Goal: Information Seeking & Learning: Learn about a topic

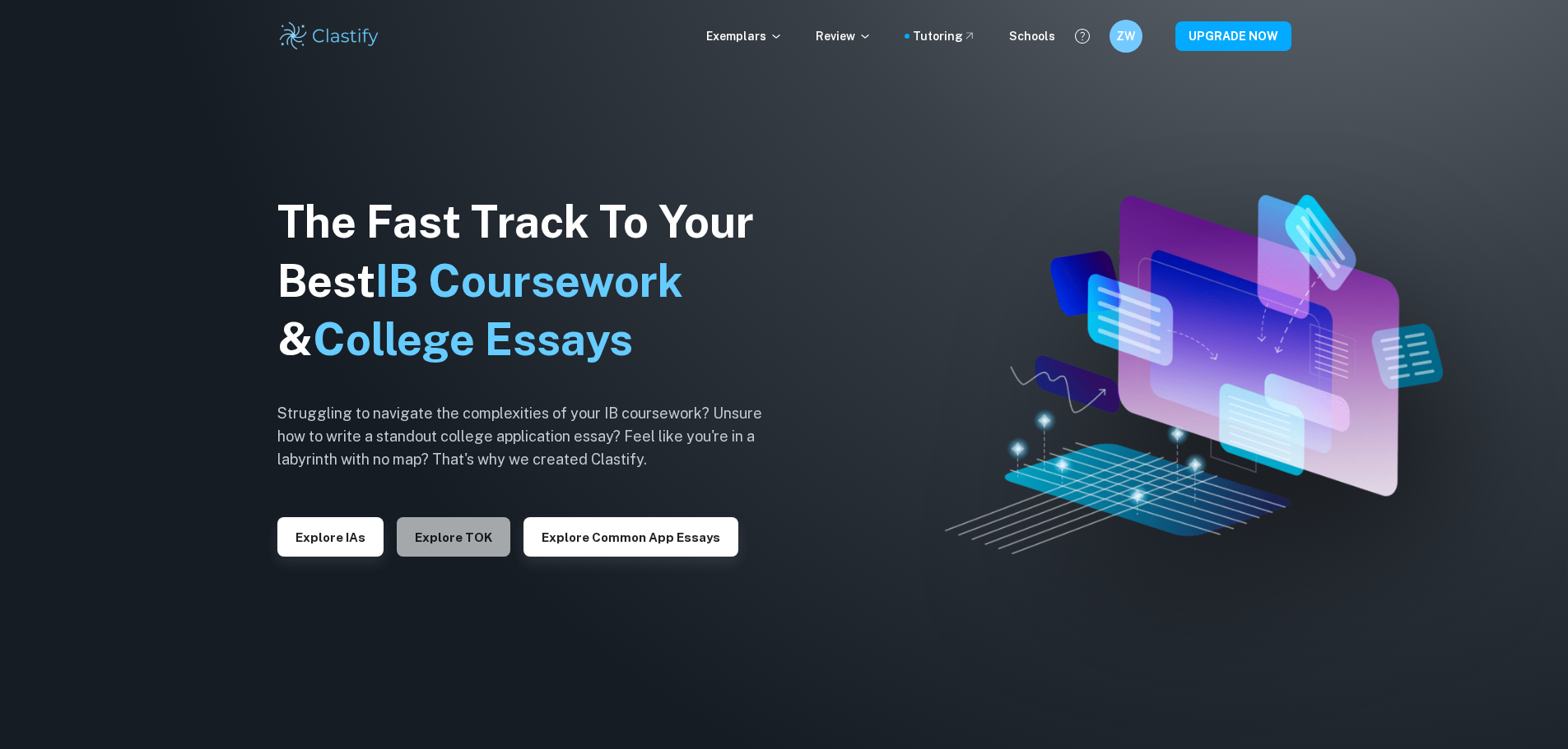
click at [471, 530] on button "Explore TOK" at bounding box center [453, 537] width 114 height 40
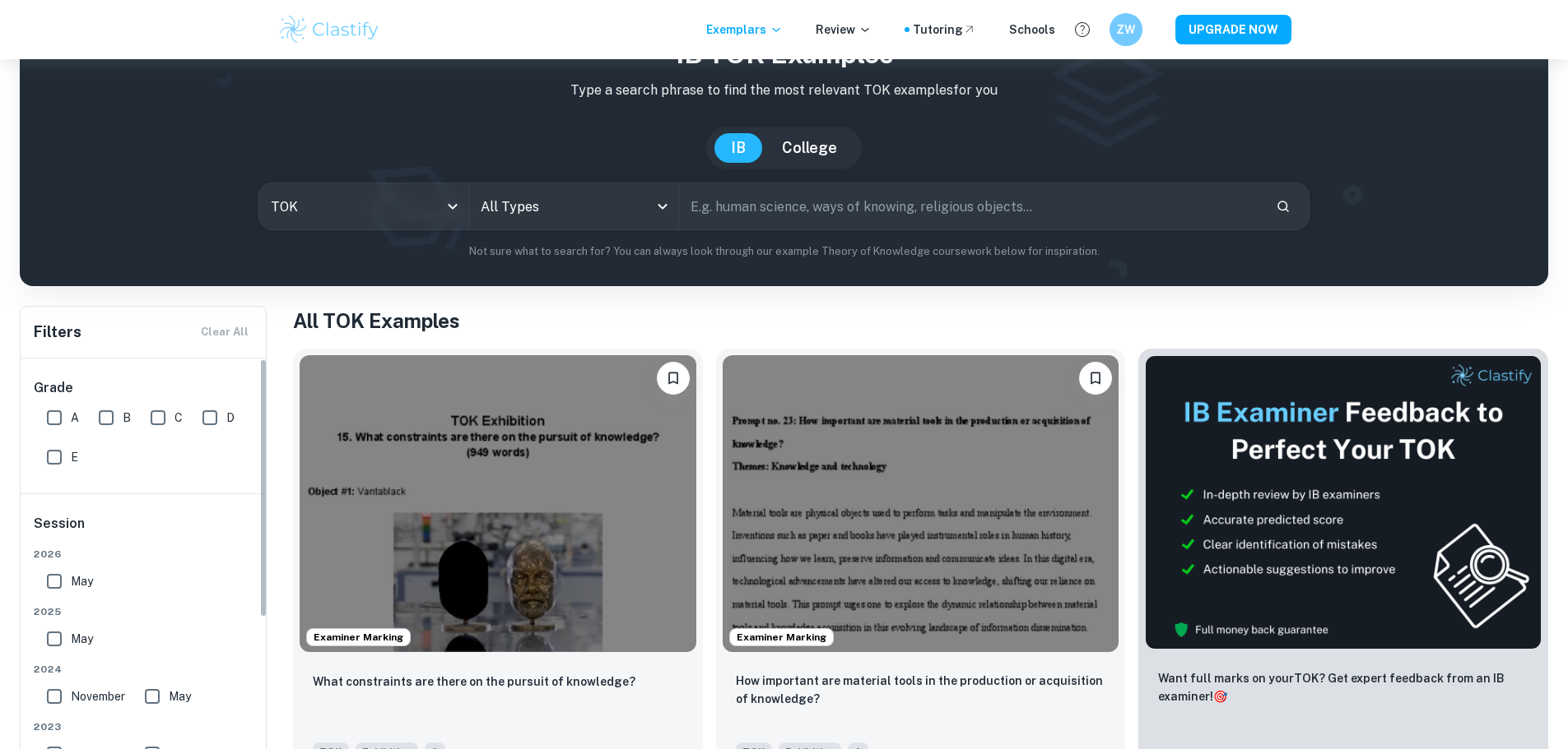
scroll to position [192, 0]
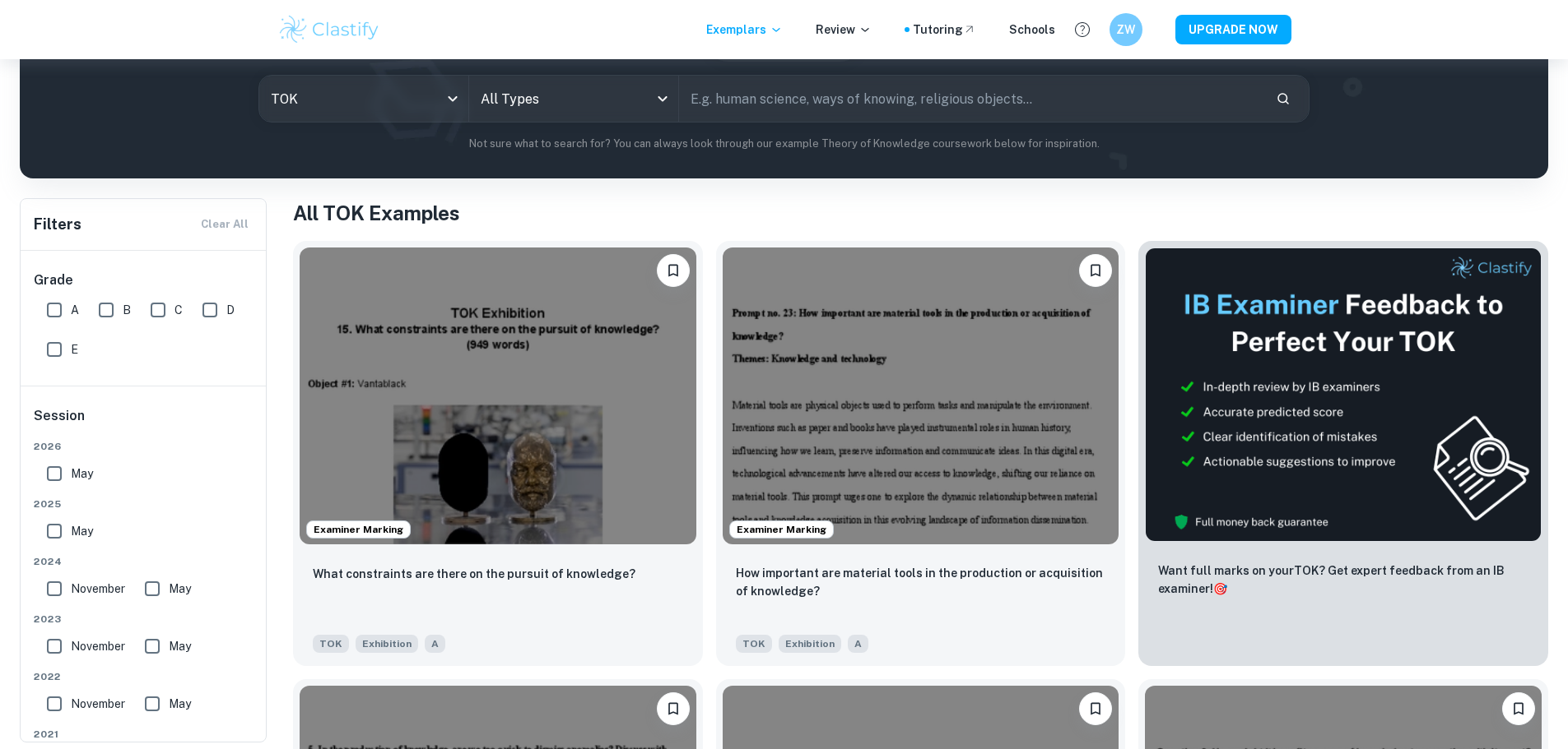
click at [577, 72] on div "IB TOK examples Type a search phrase to find the most relevant TOK examples for…" at bounding box center [783, 40] width 1501 height 226
click at [592, 102] on body "We value your privacy We use cookies to enhance your browsing experience, serve…" at bounding box center [784, 242] width 1568 height 749
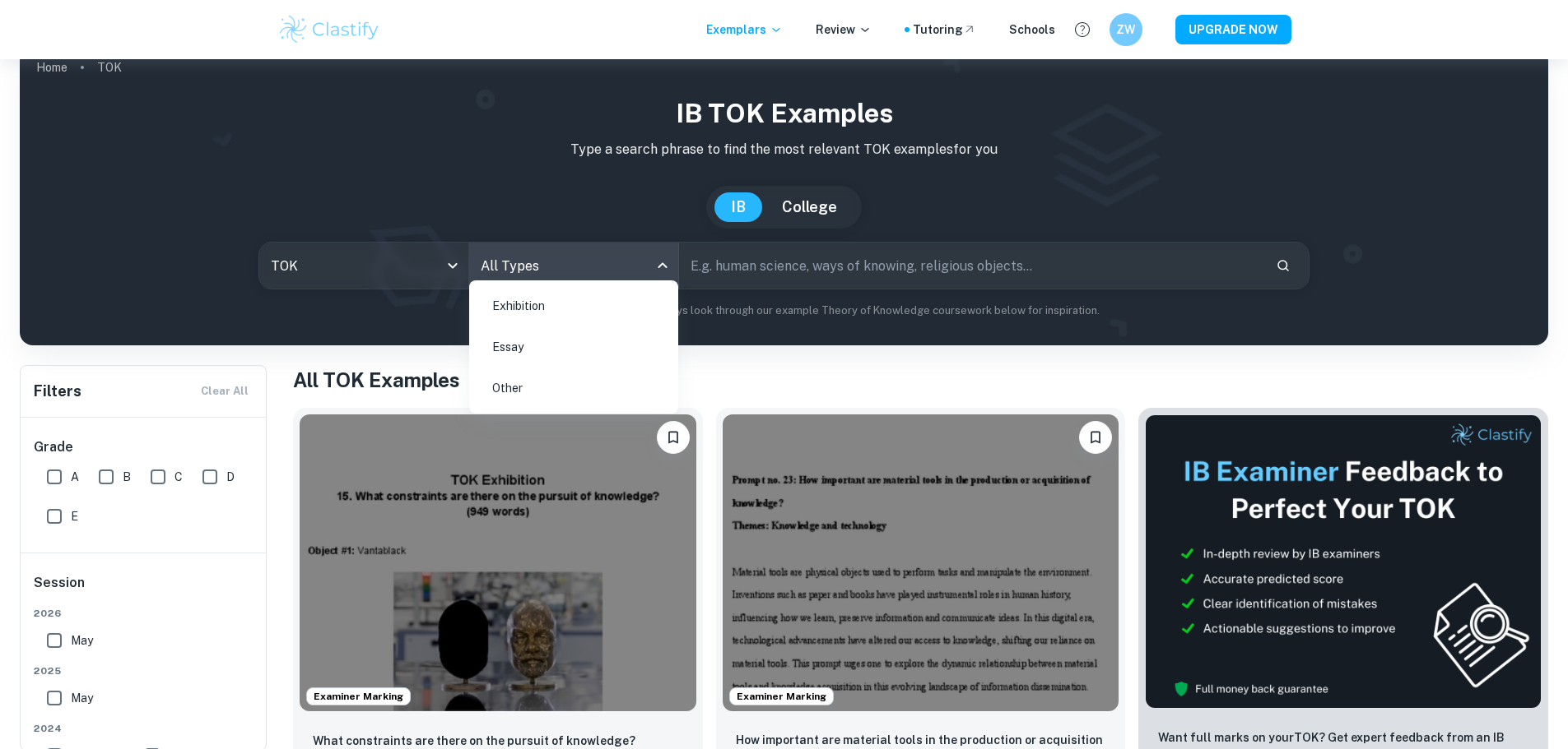
scroll to position [0, 0]
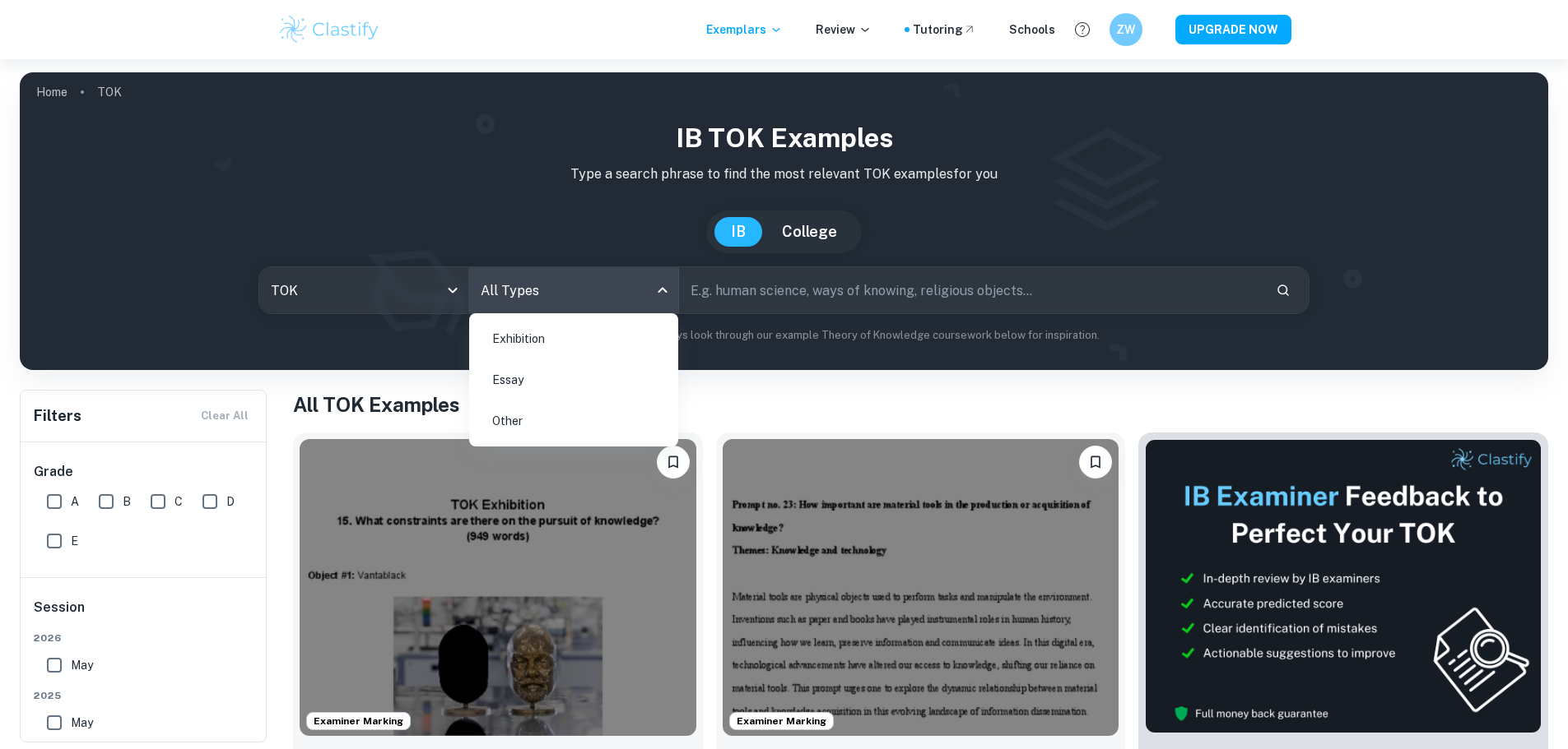
click at [710, 162] on div at bounding box center [784, 374] width 1568 height 749
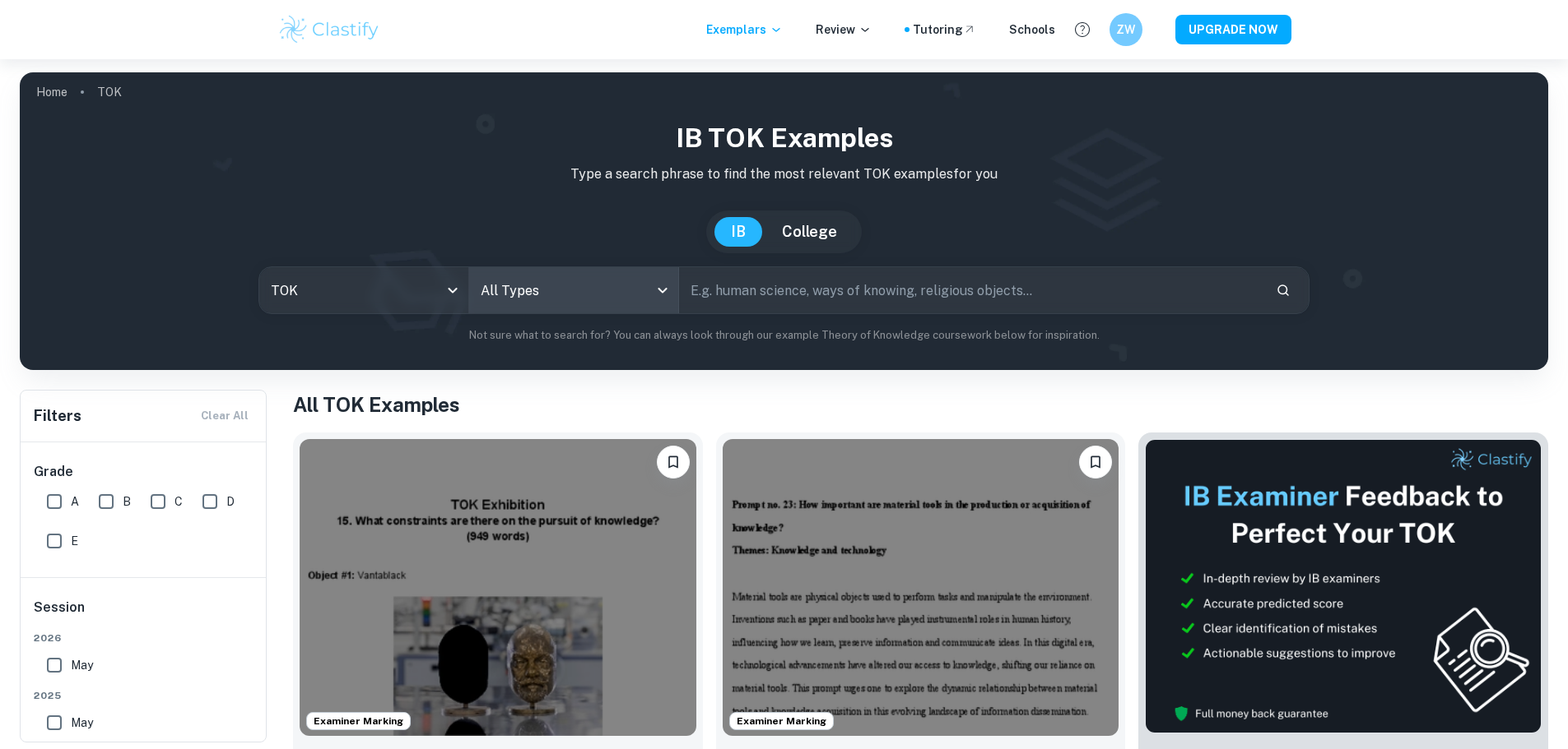
click at [327, 37] on img at bounding box center [330, 30] width 104 height 33
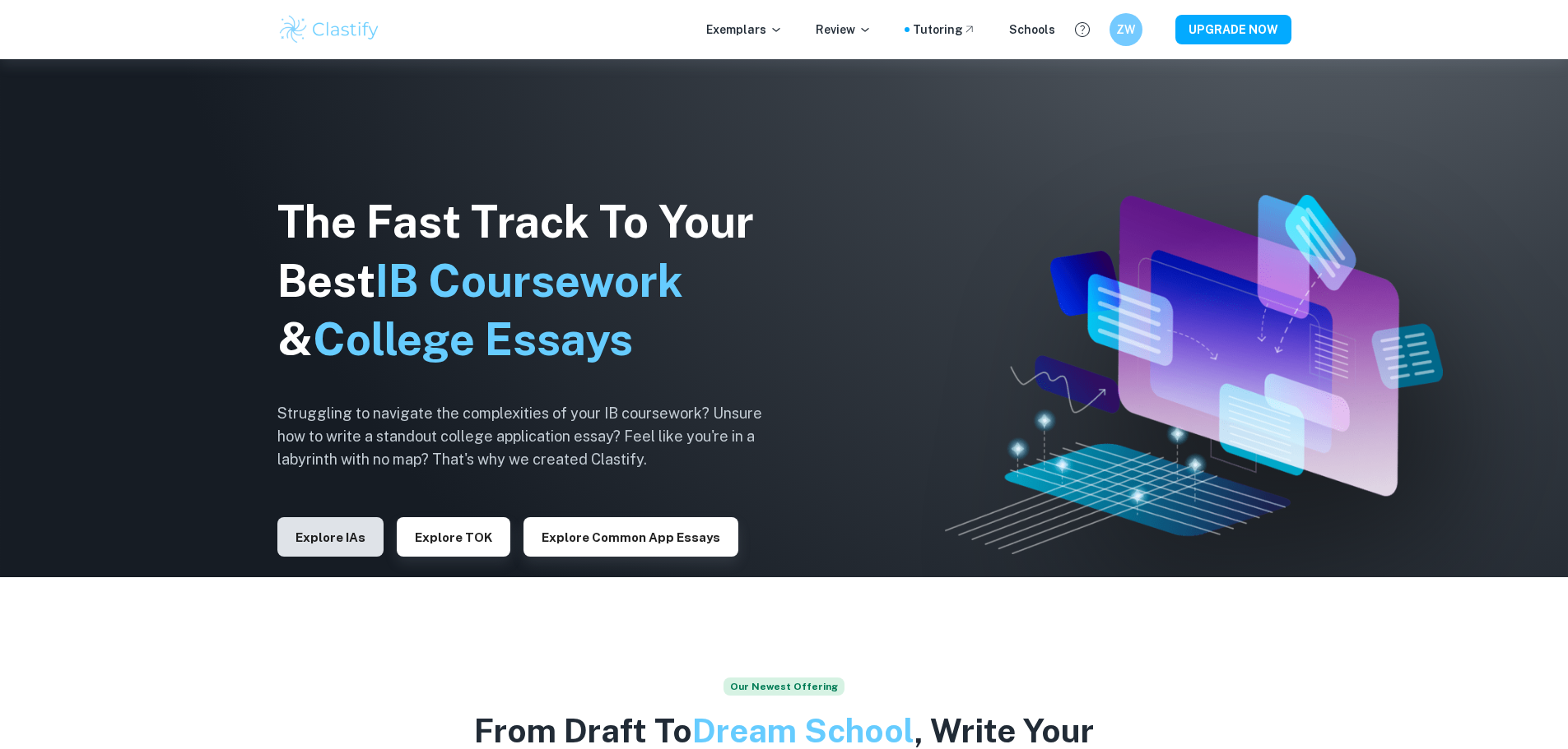
scroll to position [138, 0]
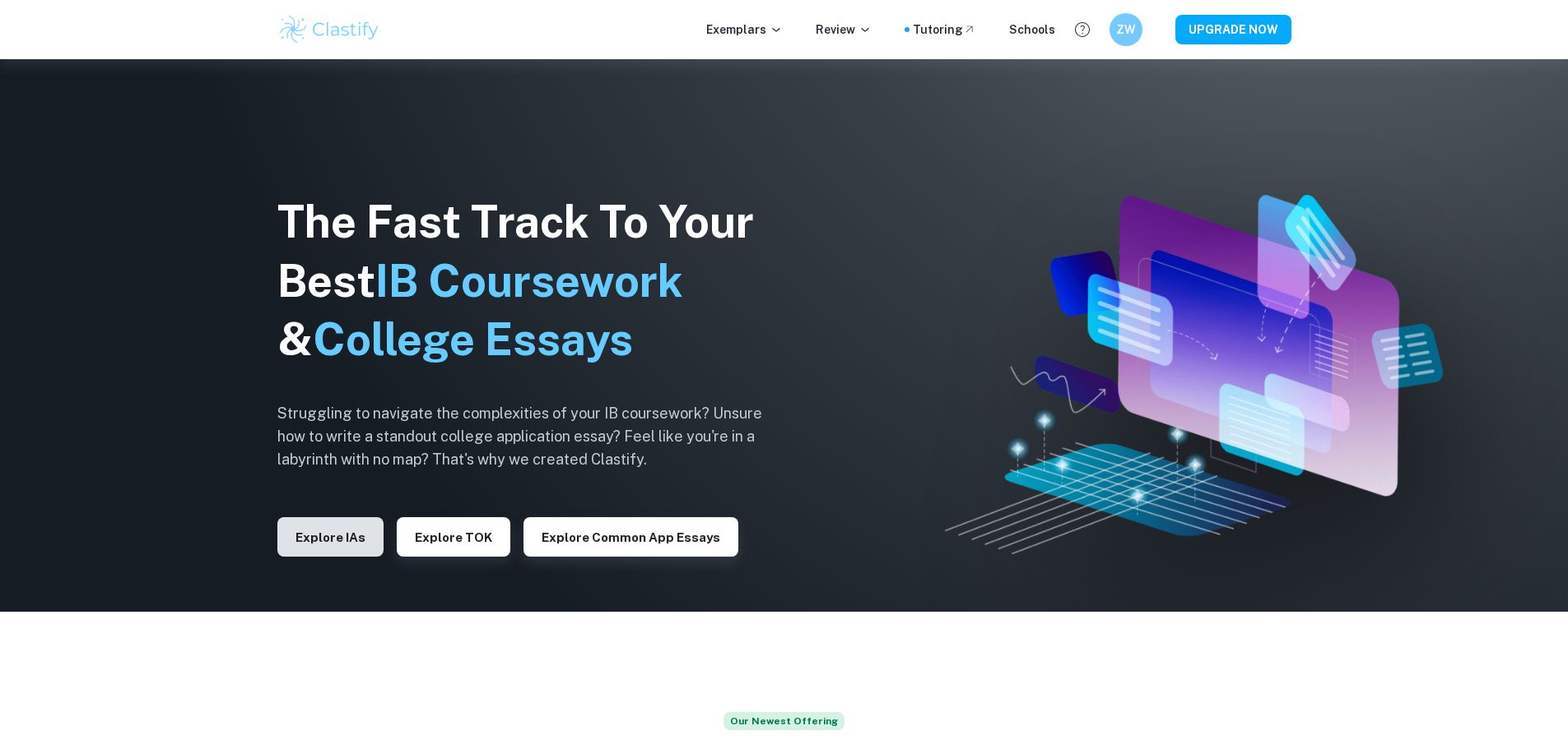
click at [336, 534] on button "Explore IAs" at bounding box center [331, 537] width 106 height 40
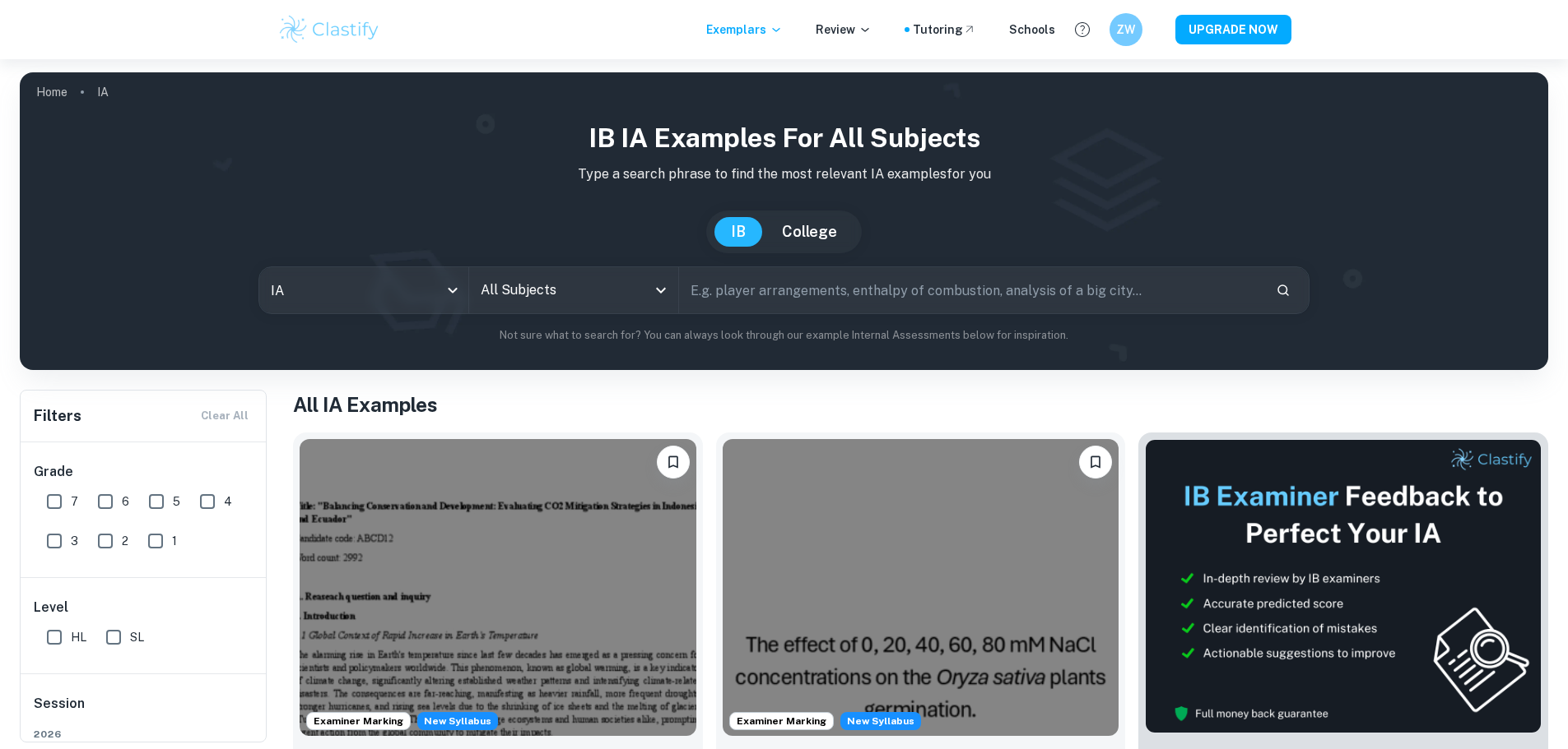
click at [567, 306] on input "All Subjects" at bounding box center [561, 290] width 170 height 31
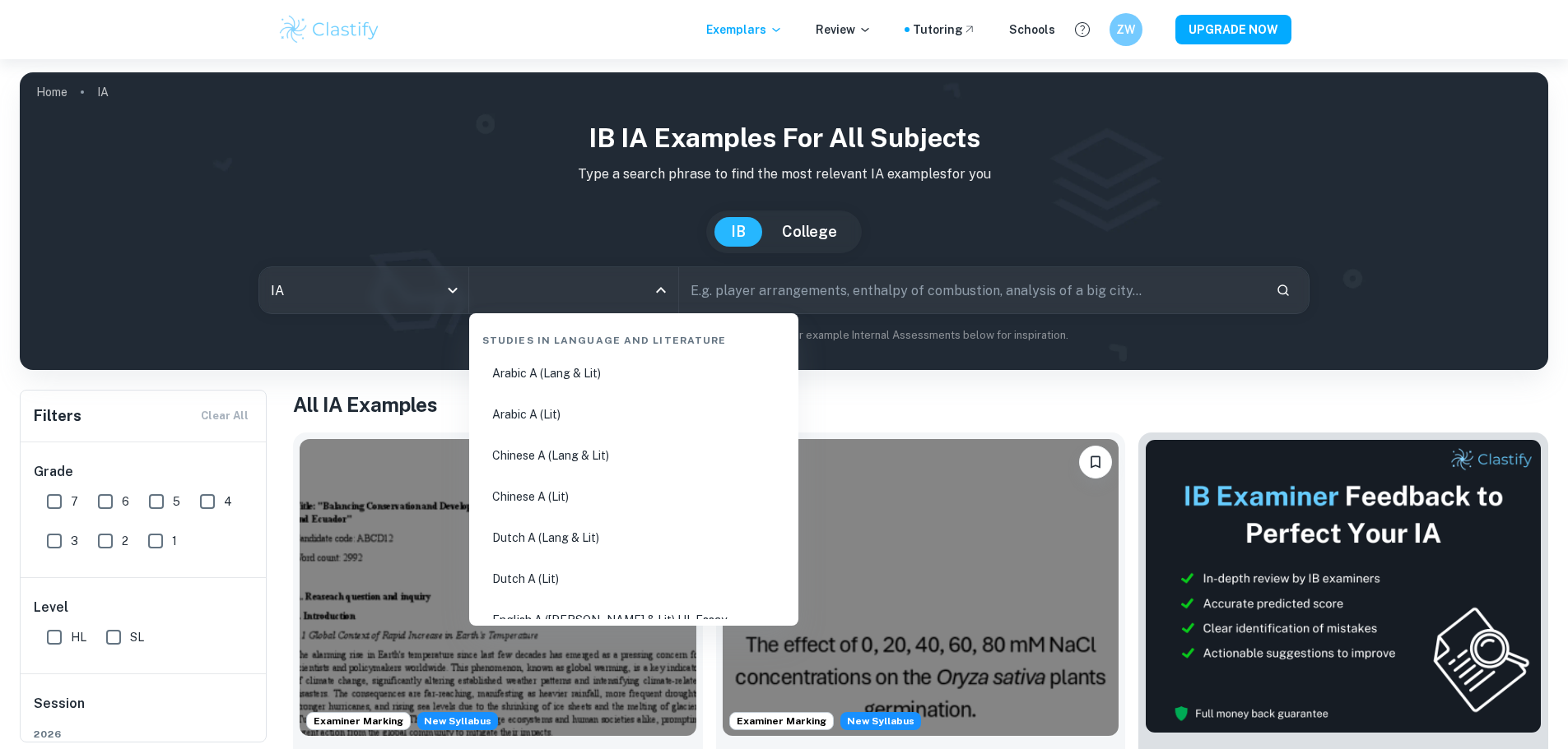
click at [501, 186] on div "IB IA examples for all subjects Type a search phrase to find the most relevant …" at bounding box center [783, 231] width 1501 height 226
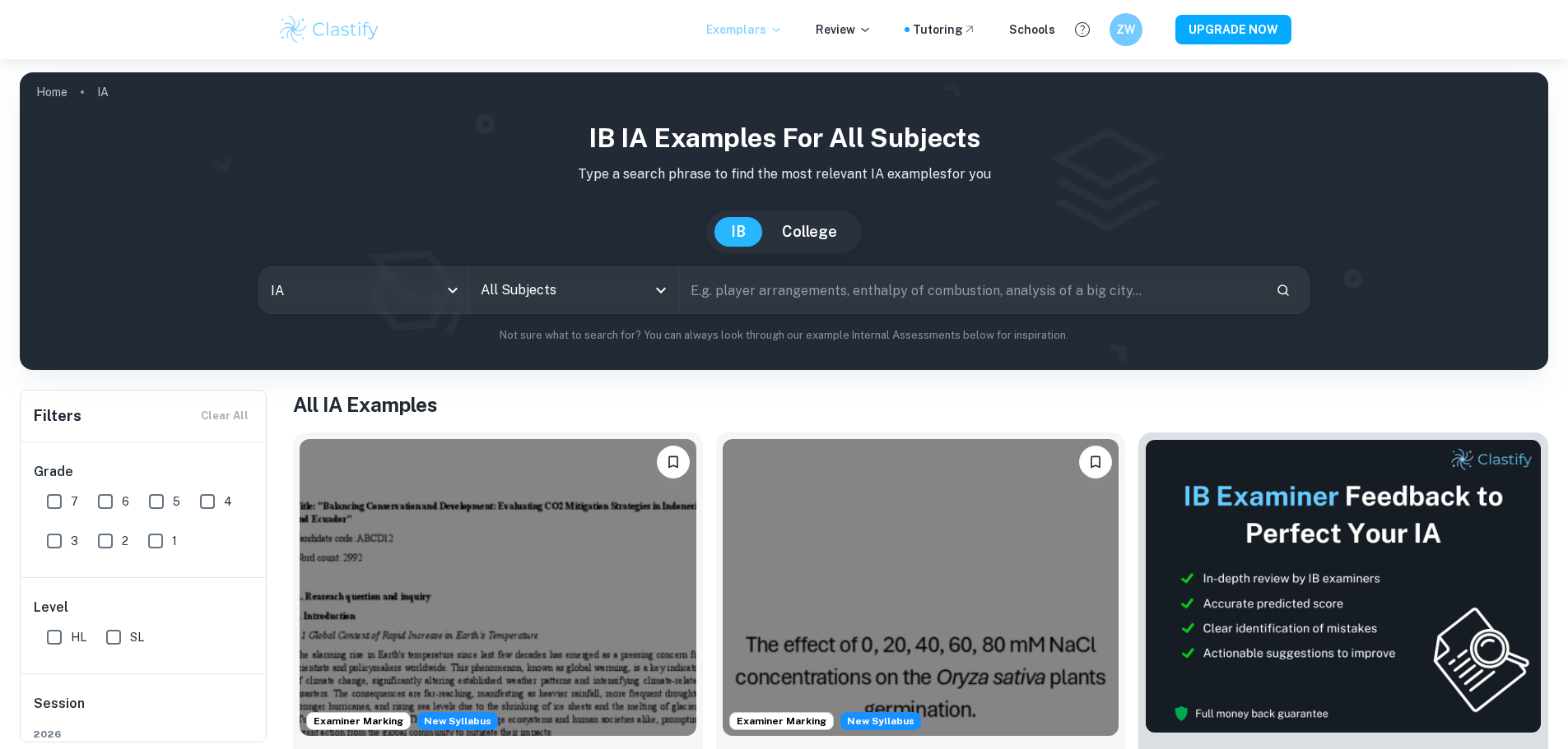
click at [777, 38] on p "Exemplars" at bounding box center [743, 29] width 76 height 18
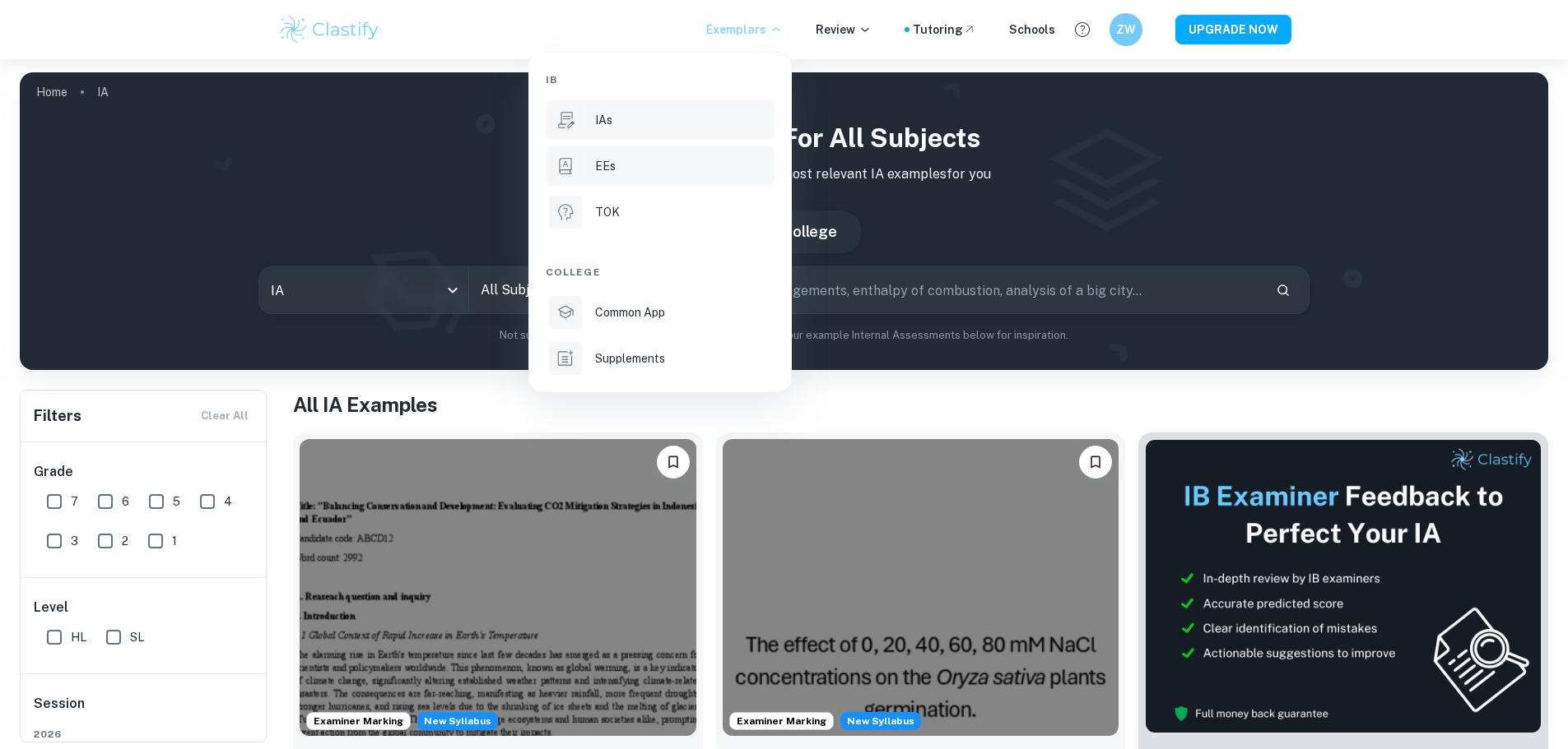
click at [608, 166] on p "EEs" at bounding box center [605, 166] width 20 height 18
type input "ee"
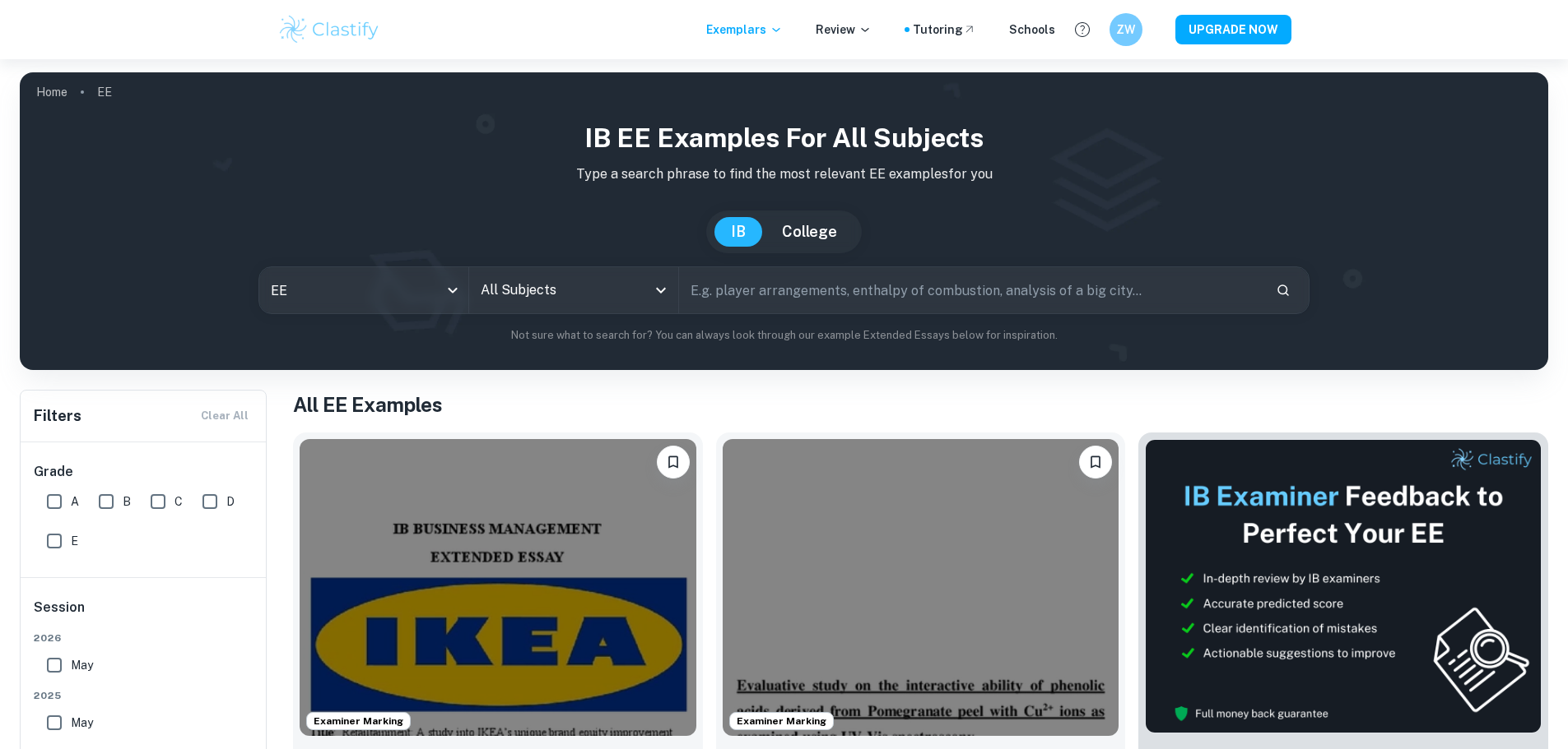
click at [593, 294] on input "All Subjects" at bounding box center [561, 290] width 170 height 31
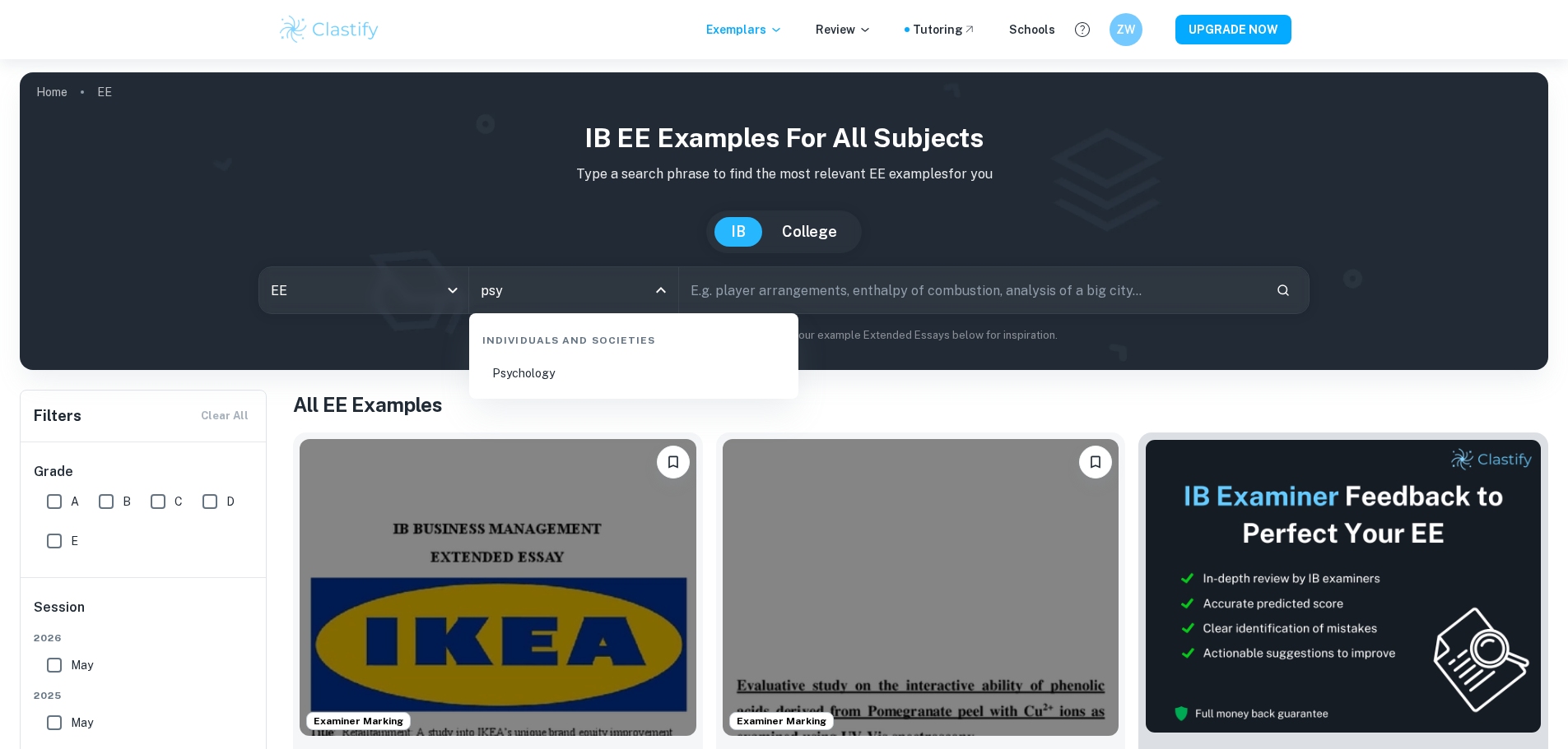
click at [567, 381] on li "Psychology" at bounding box center [634, 373] width 316 height 38
type input "Psychology"
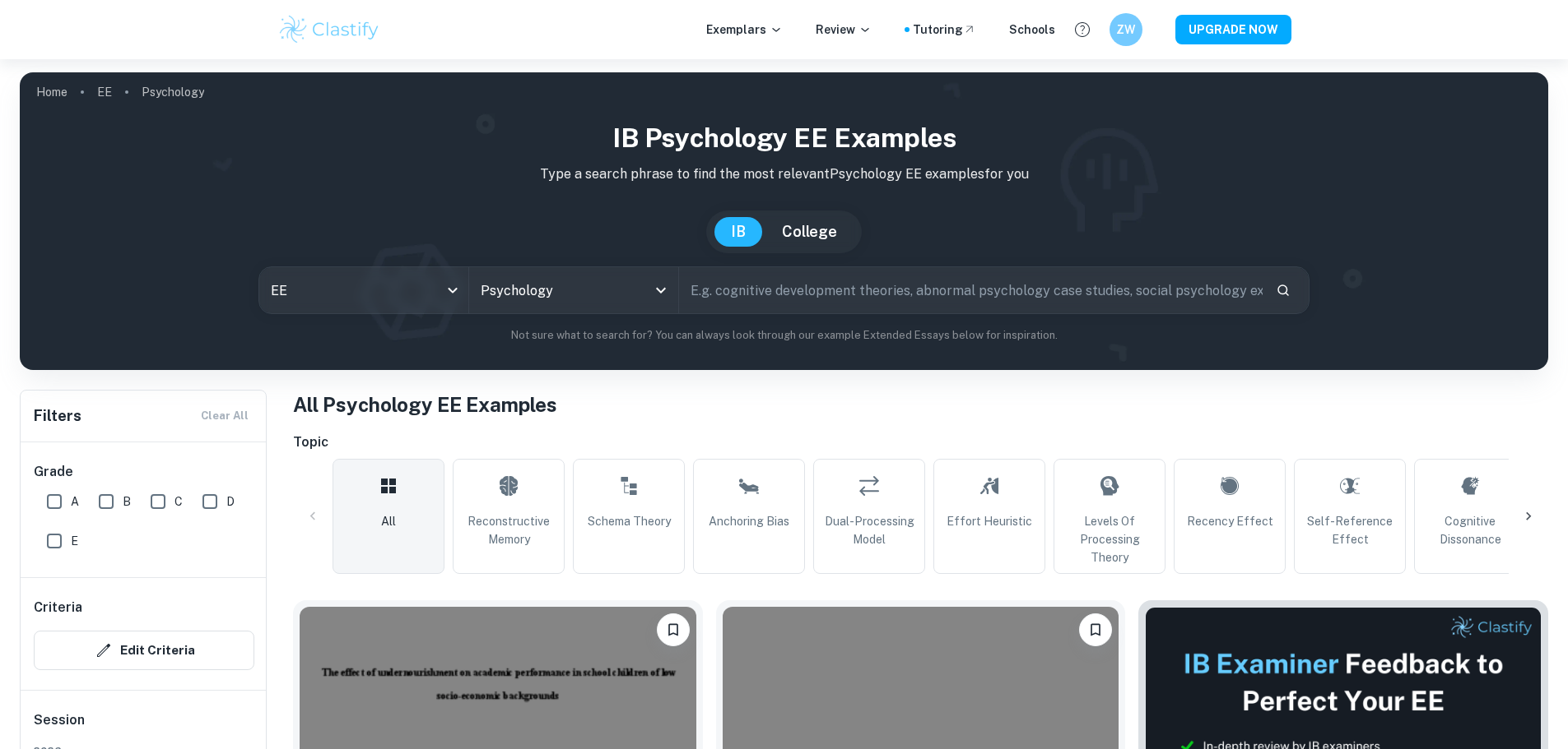
click at [61, 500] on input "A" at bounding box center [54, 501] width 33 height 33
checkbox input "true"
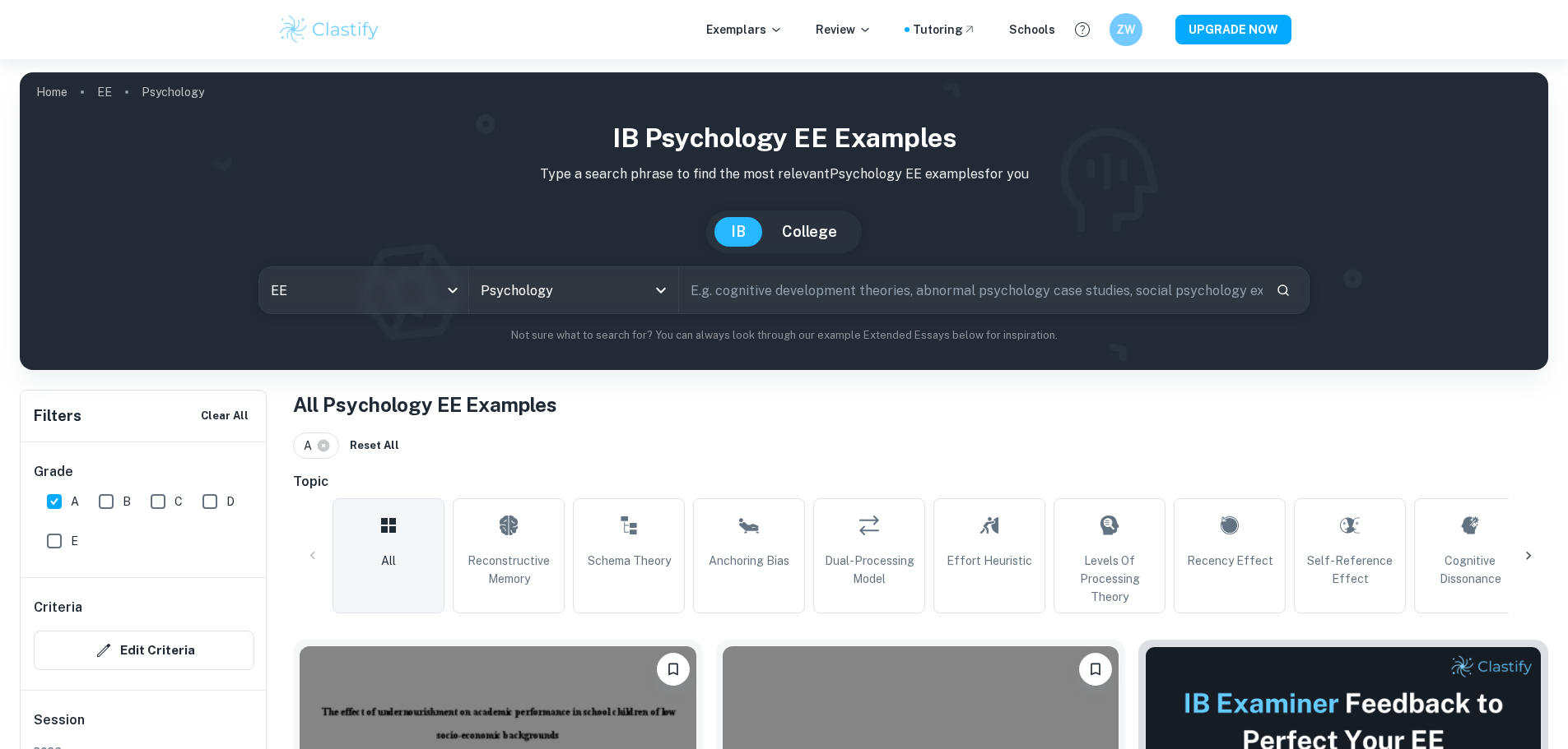
drag, startPoint x: 143, startPoint y: 519, endPoint x: 127, endPoint y: 564, distance: 47.8
click at [128, 566] on div "Grade A B C D E" at bounding box center [144, 510] width 247 height 135
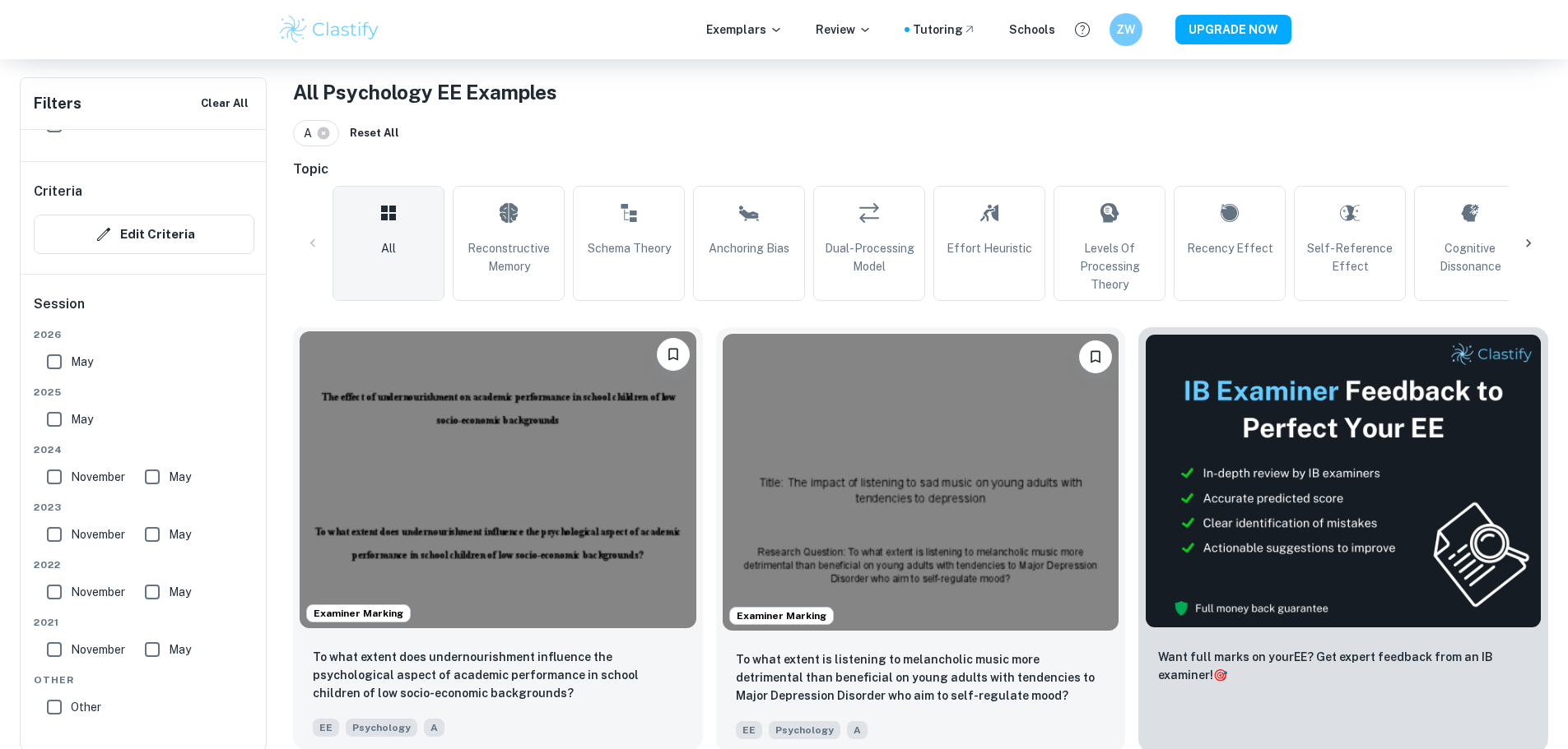
scroll to position [412, 0]
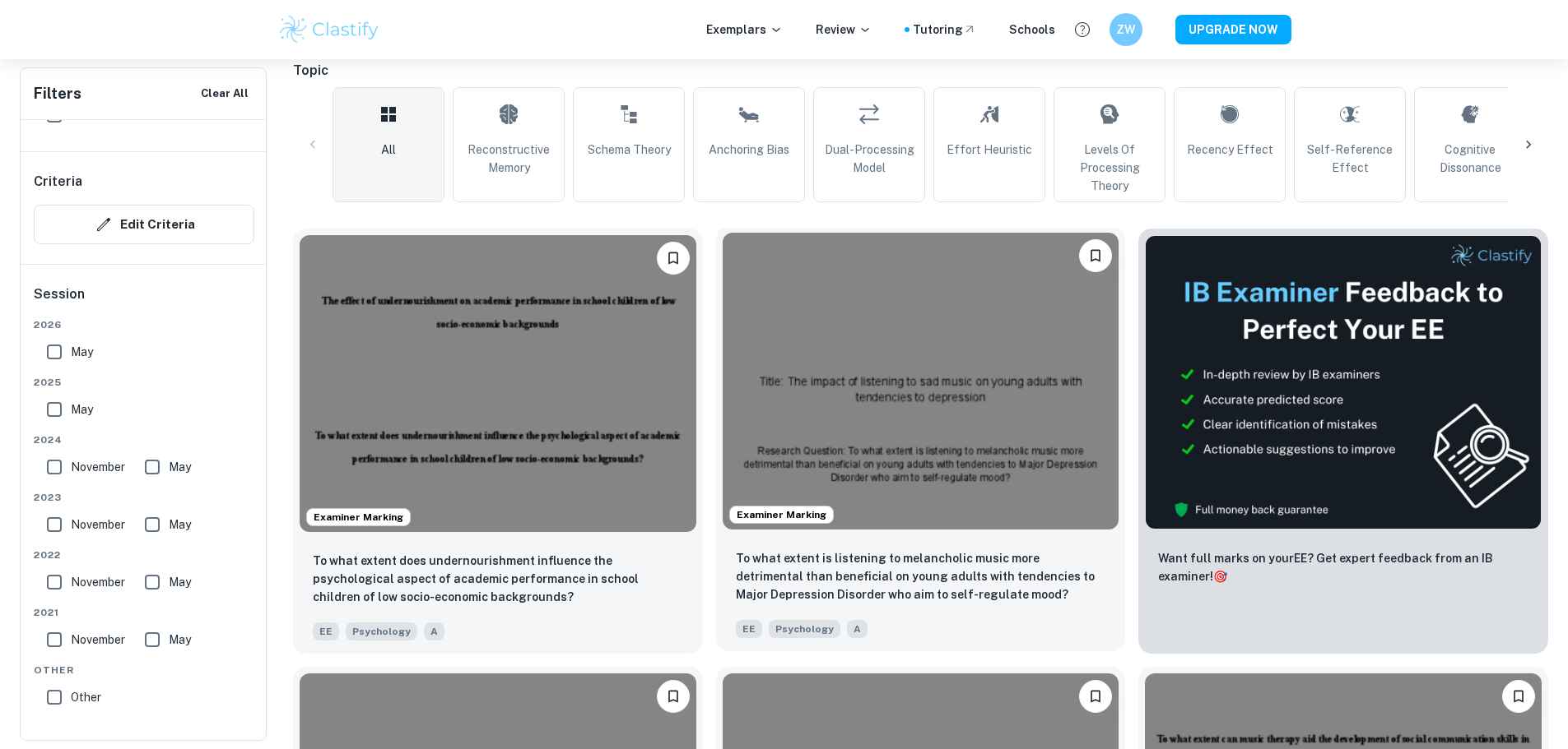
drag, startPoint x: 316, startPoint y: 345, endPoint x: 701, endPoint y: 237, distance: 399.9
drag, startPoint x: 701, startPoint y: 237, endPoint x: 597, endPoint y: 225, distance: 104.7
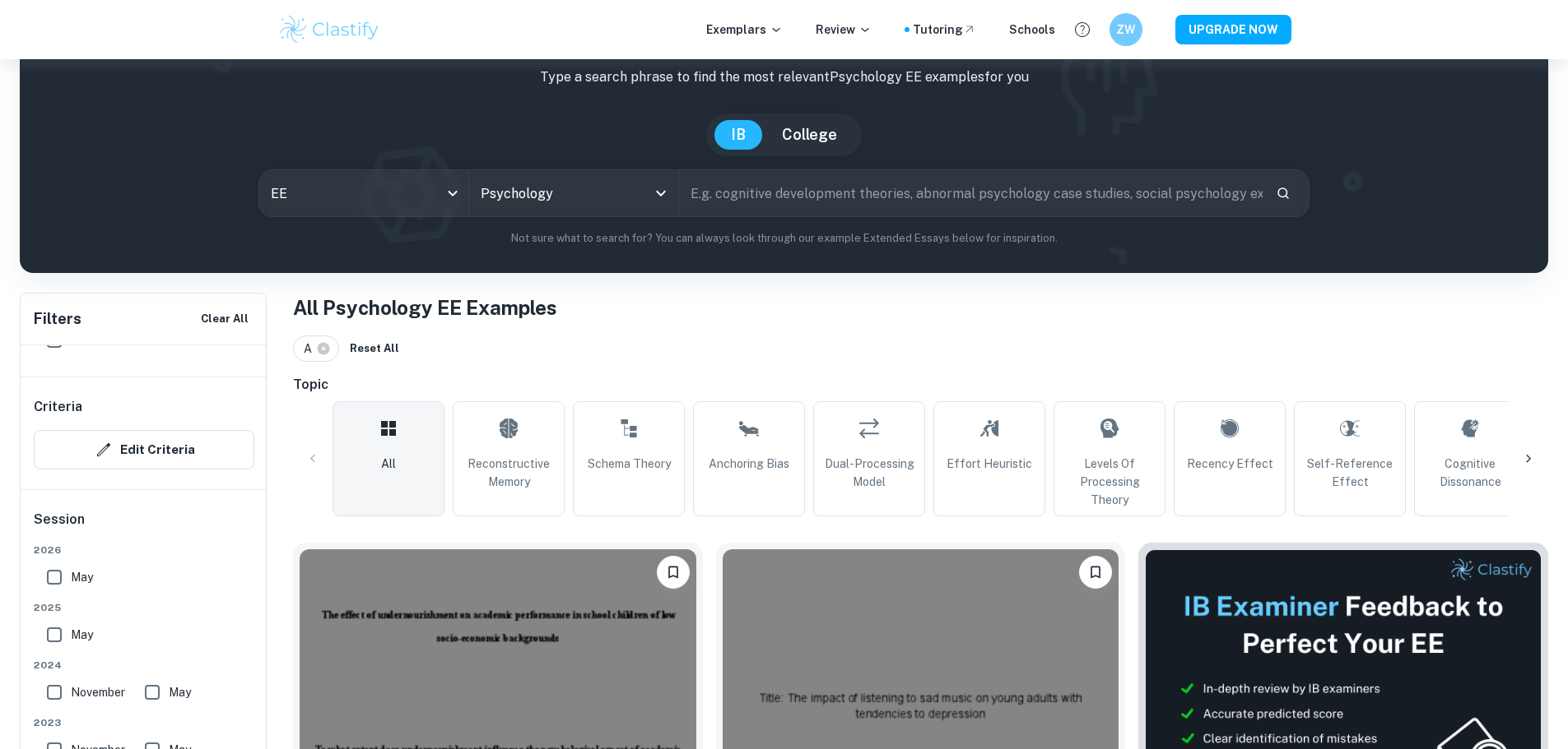
scroll to position [82, 0]
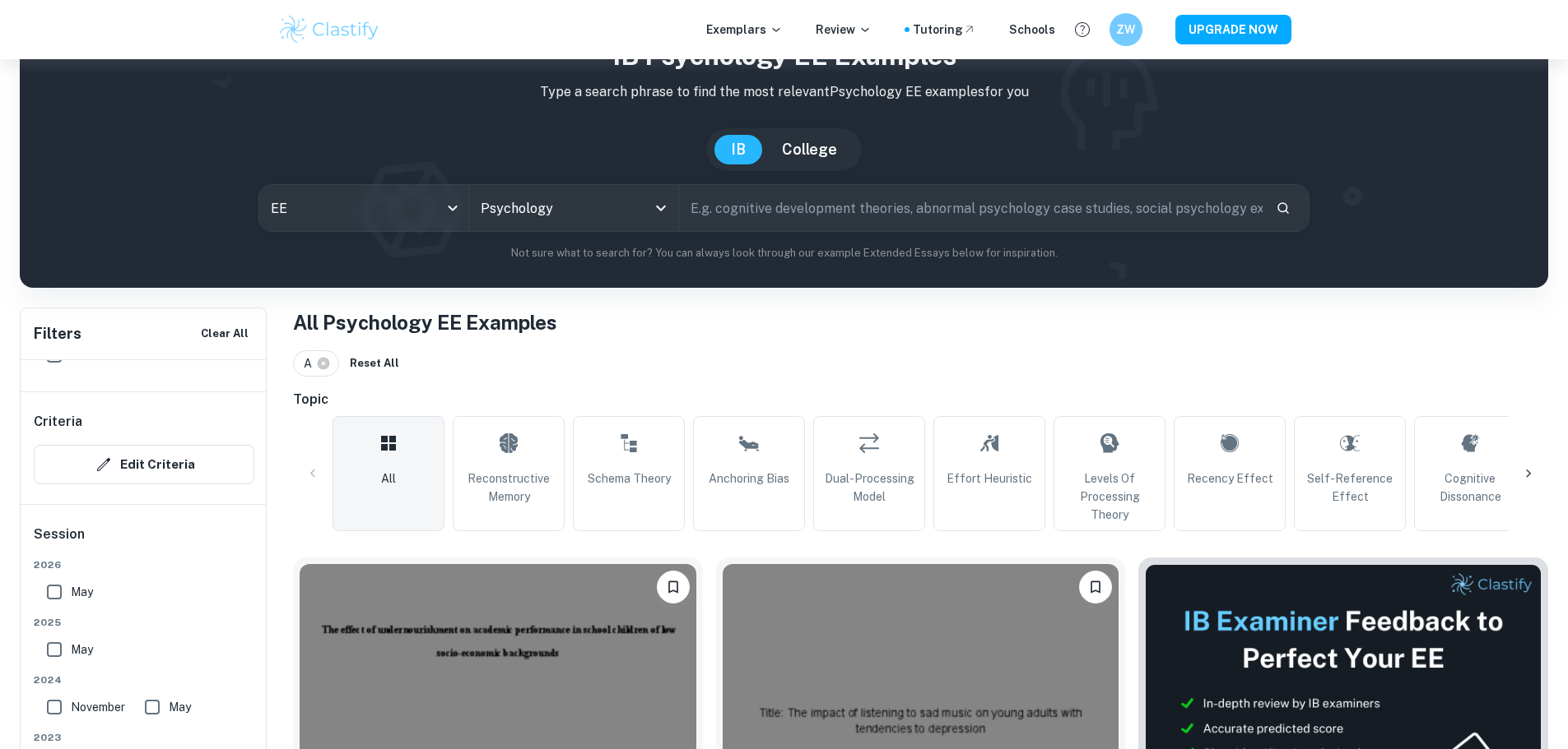
click at [784, 215] on input "text" at bounding box center [970, 208] width 583 height 46
type input "music"
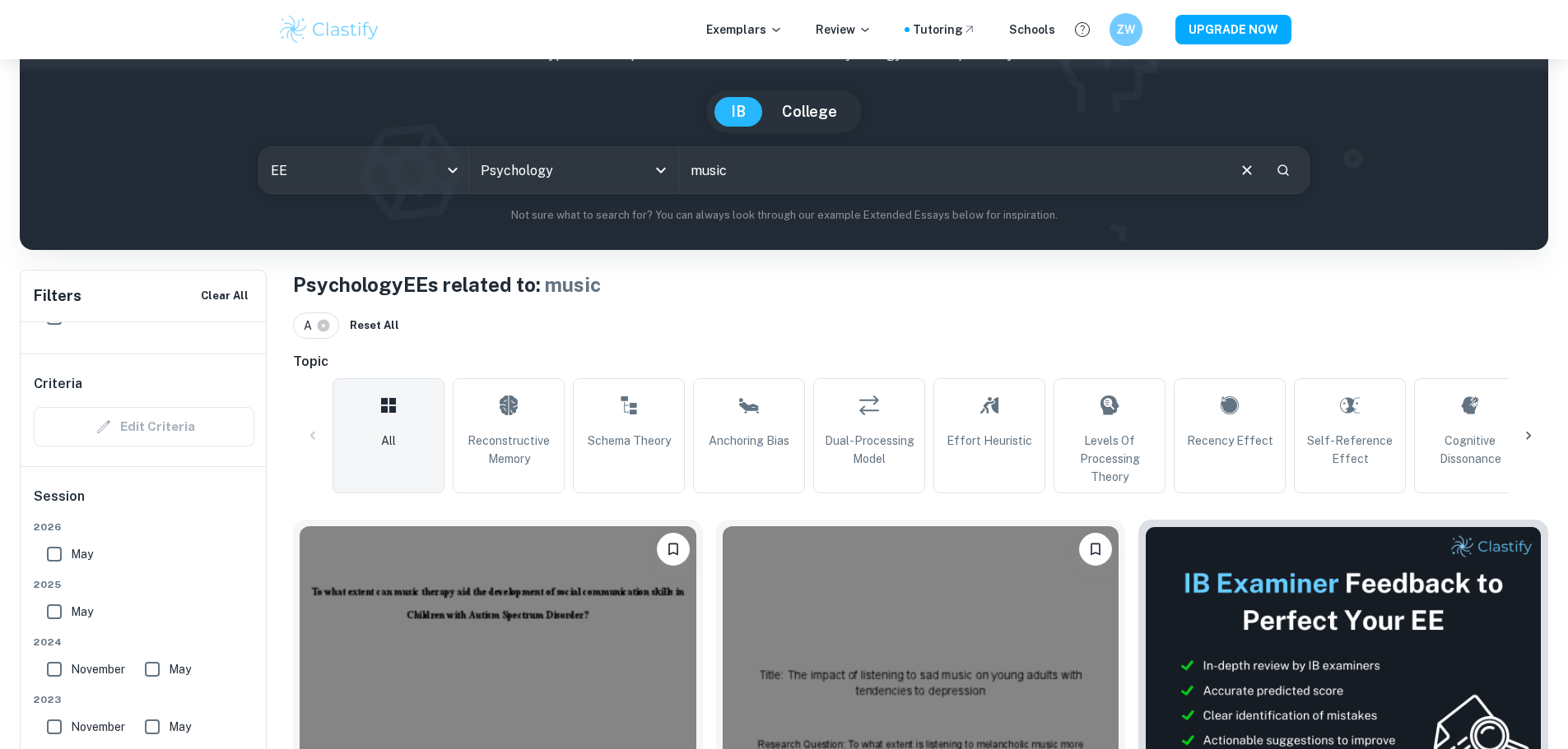
scroll to position [109, 0]
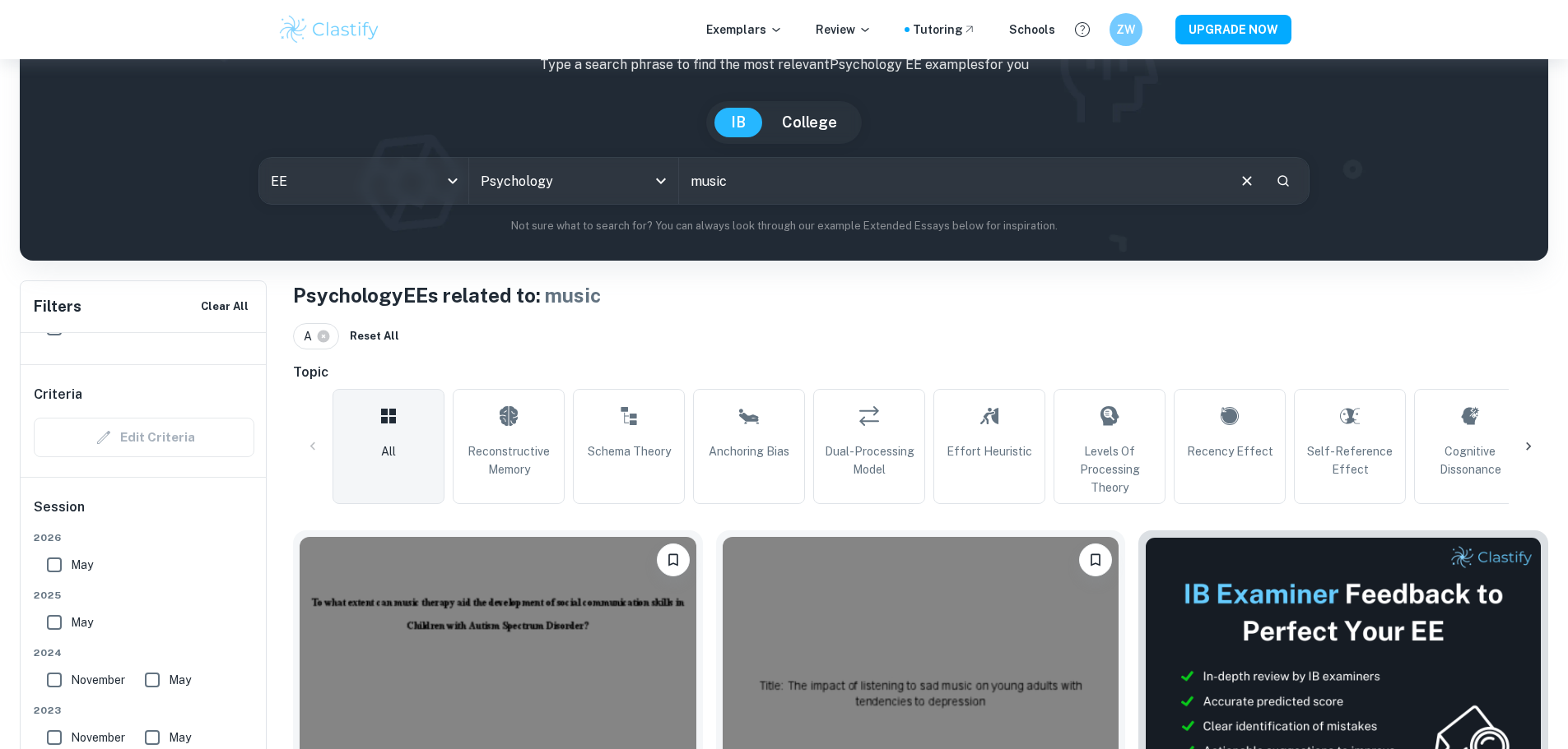
click at [1242, 176] on icon "Clear" at bounding box center [1246, 180] width 18 height 18
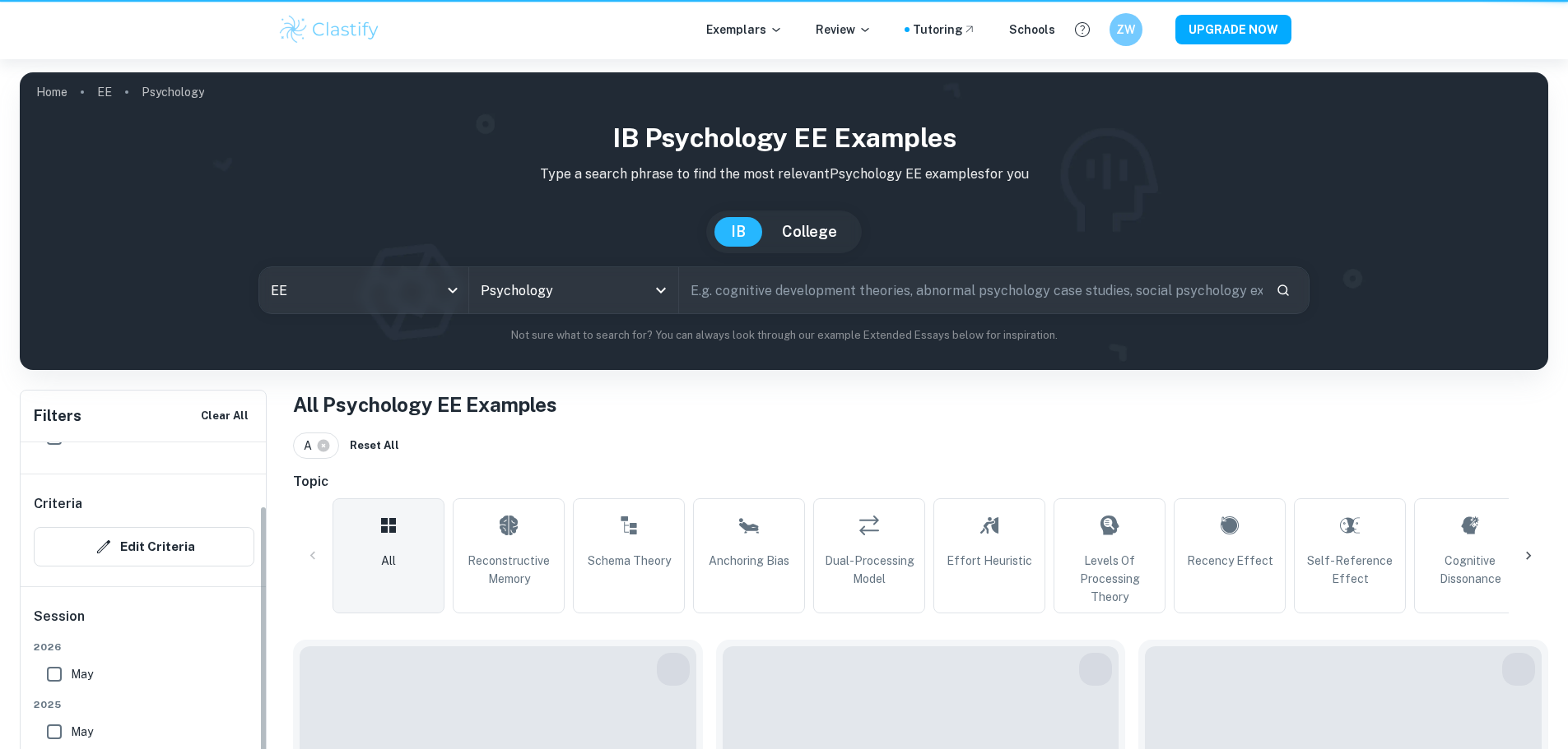
scroll to position [128, 0]
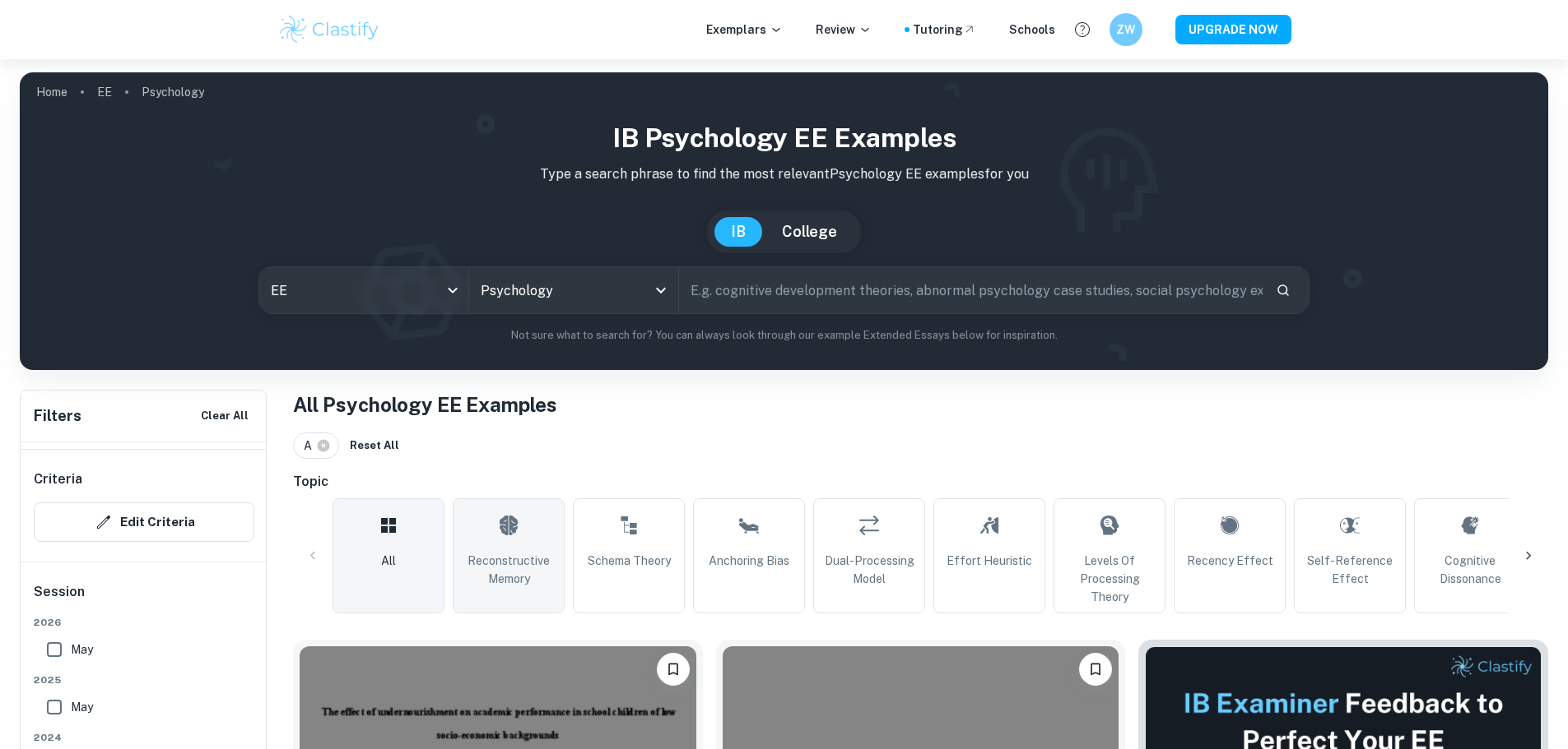
click at [511, 556] on span "Reconstructive Memory" at bounding box center [508, 571] width 97 height 37
type input "Reconstructive Memory"
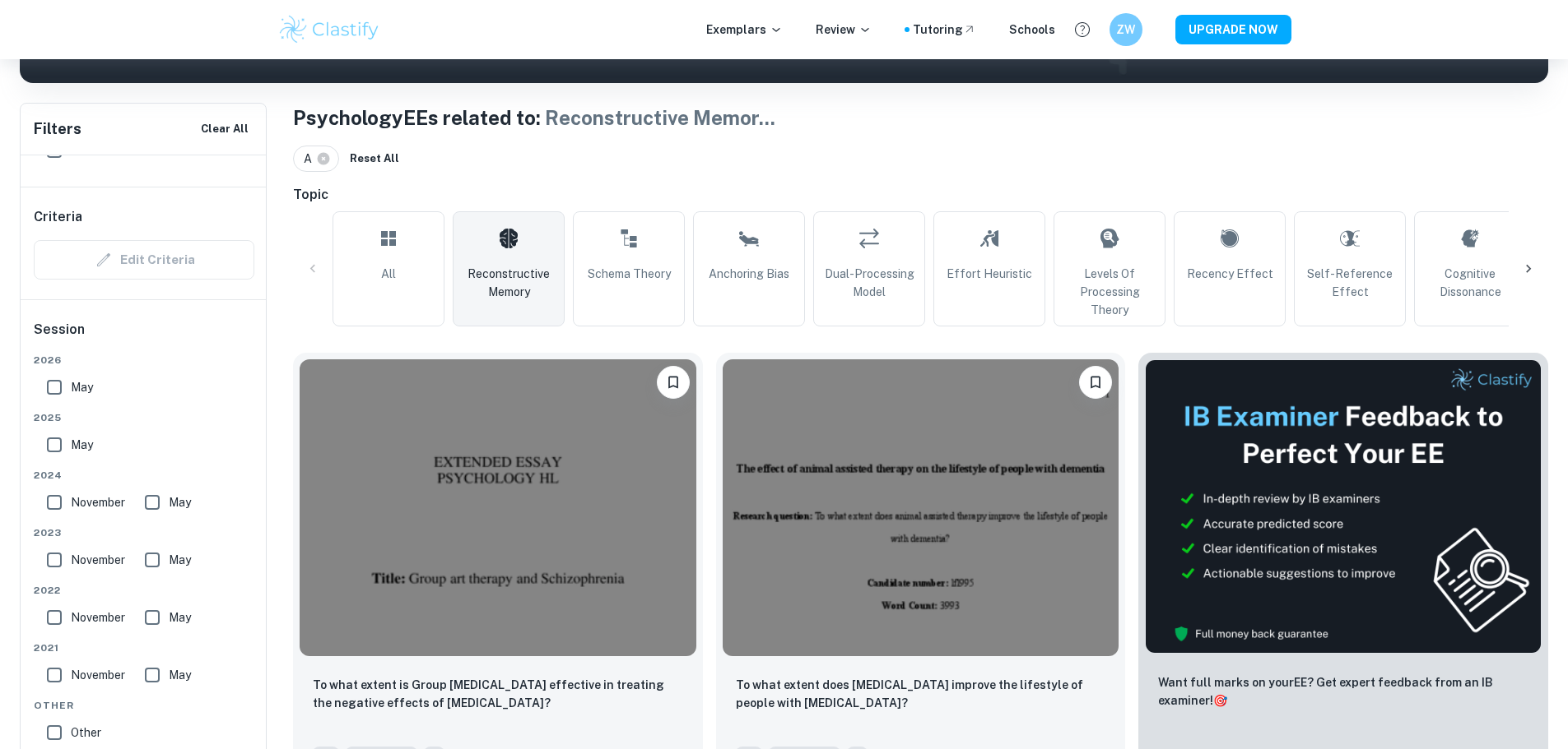
scroll to position [247, 0]
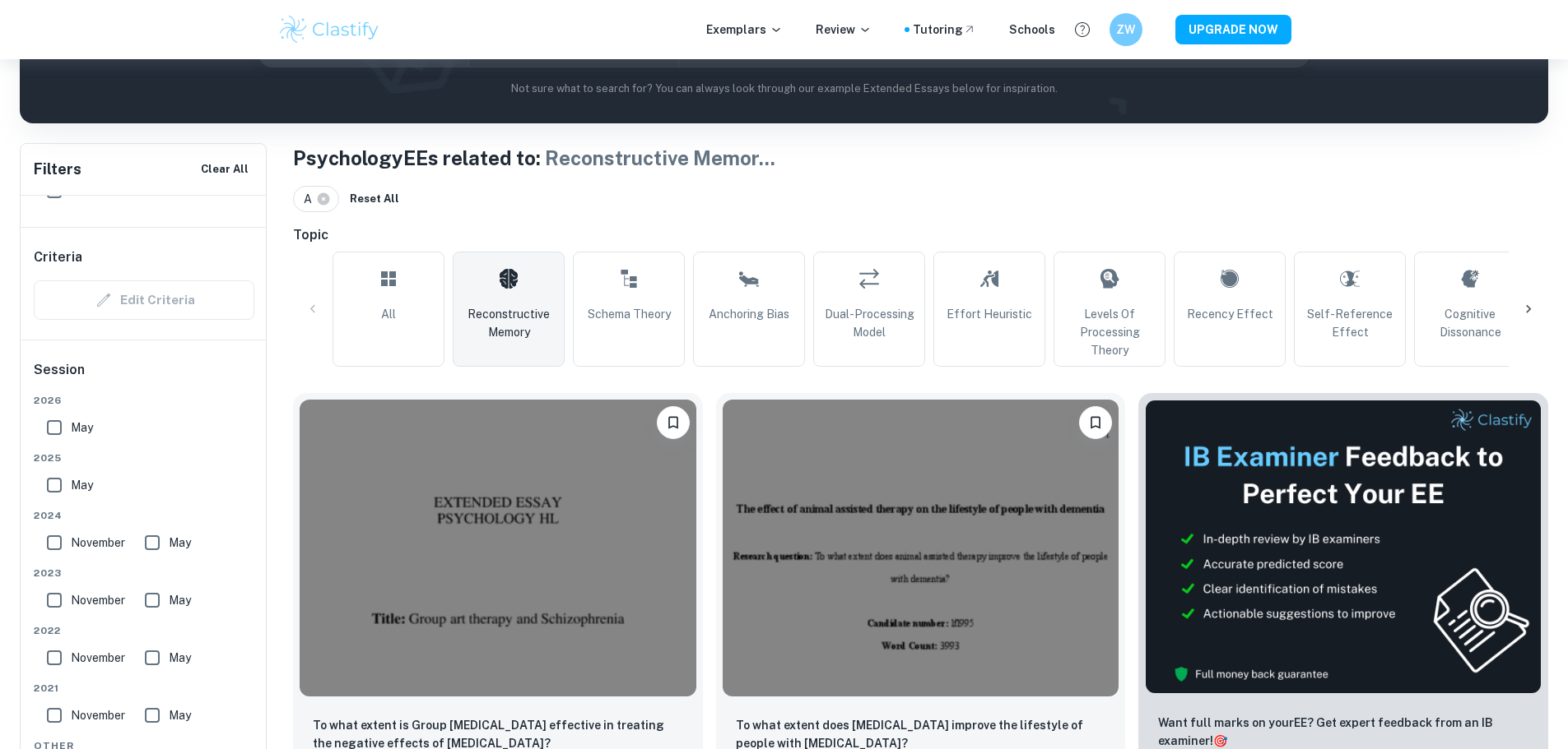
click at [400, 305] on link "All" at bounding box center [389, 308] width 112 height 115
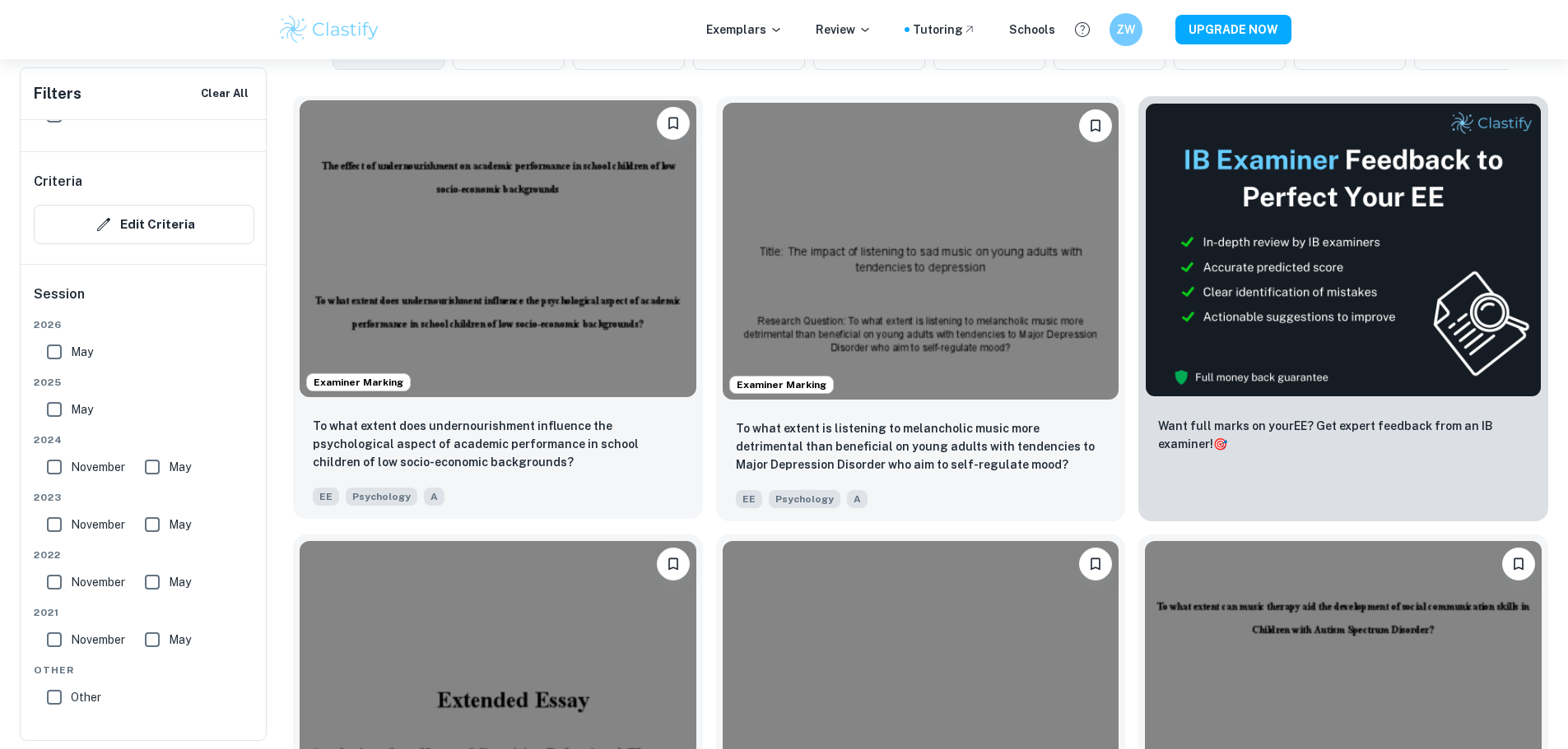
scroll to position [548, 0]
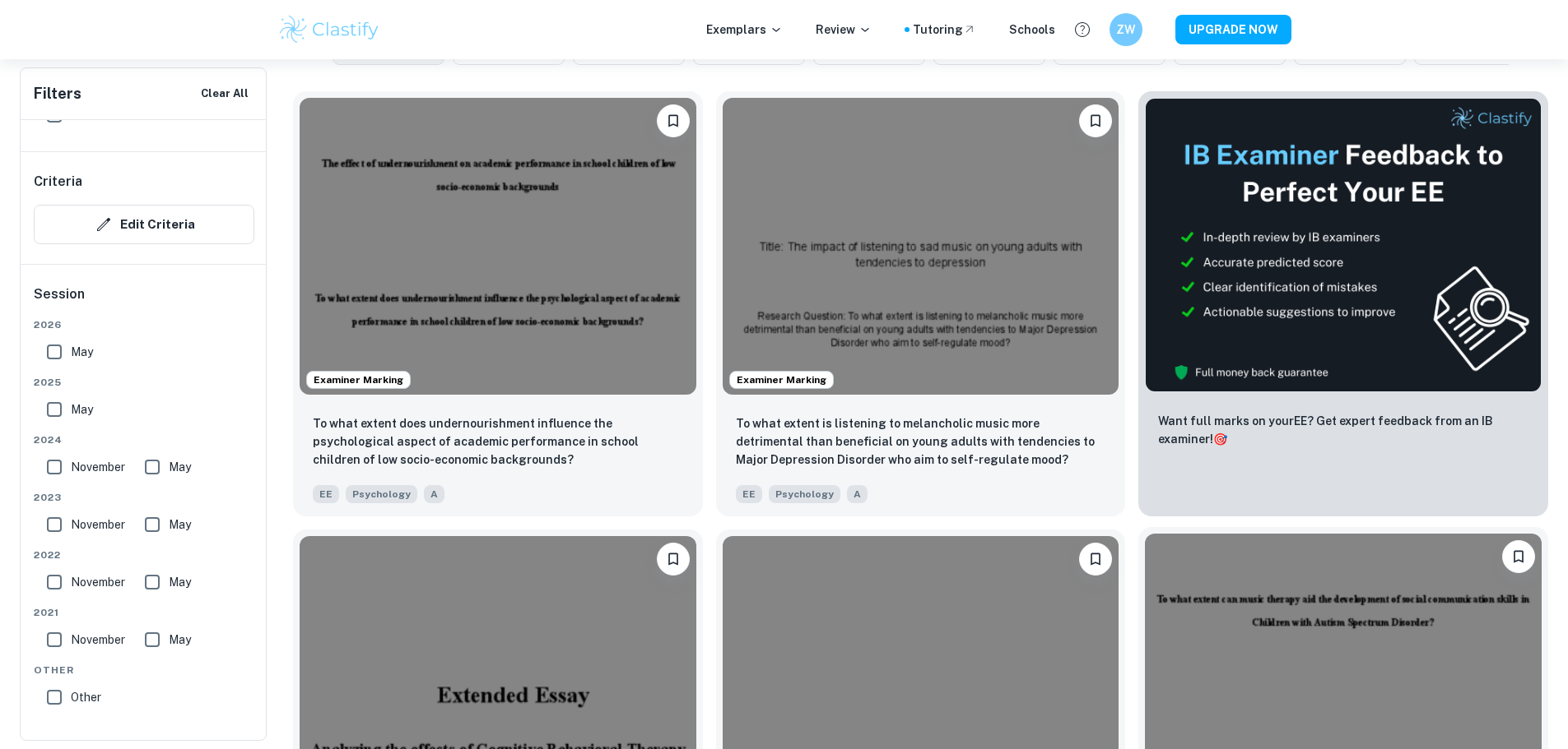
click at [1145, 534] on img at bounding box center [1342, 682] width 396 height 297
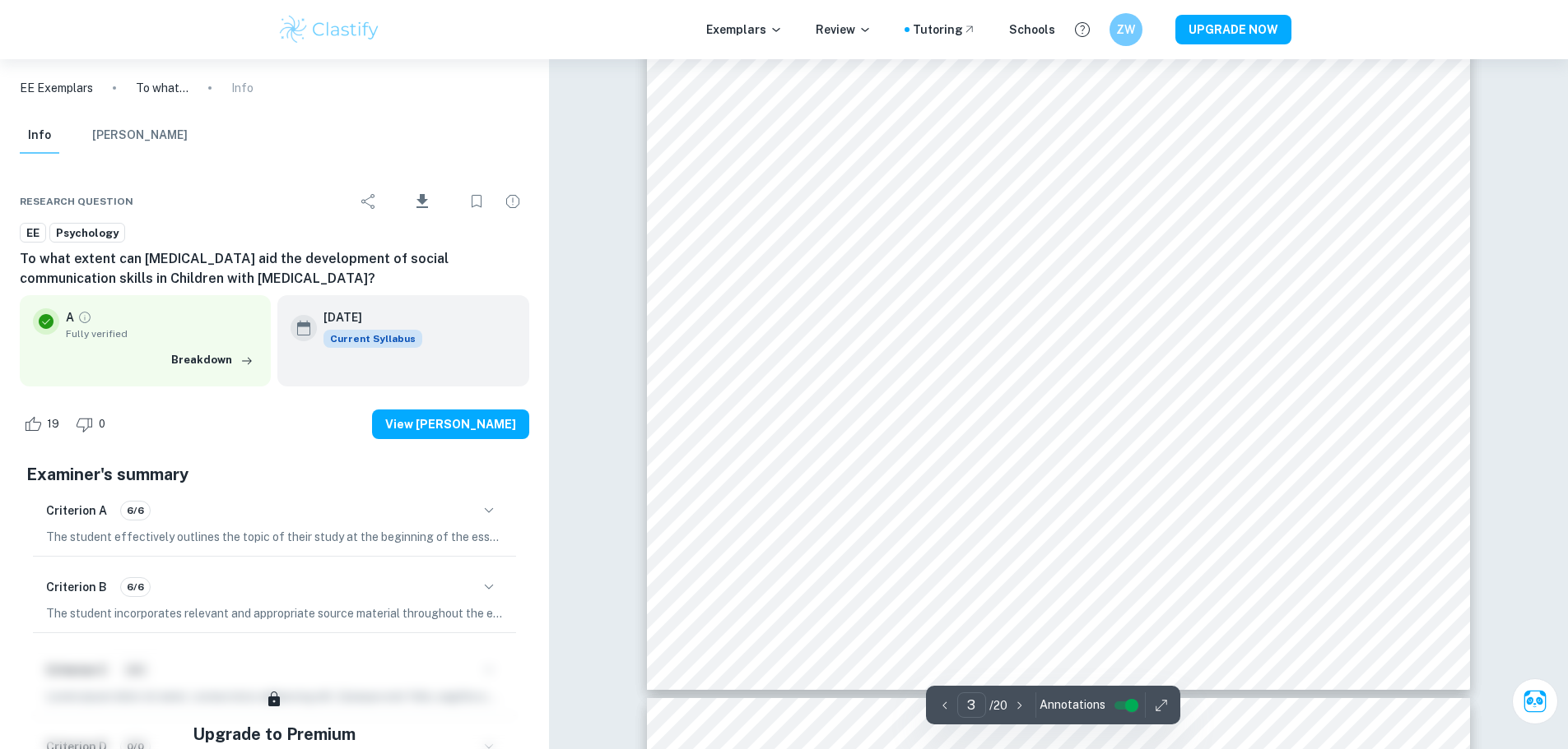
scroll to position [3158, 0]
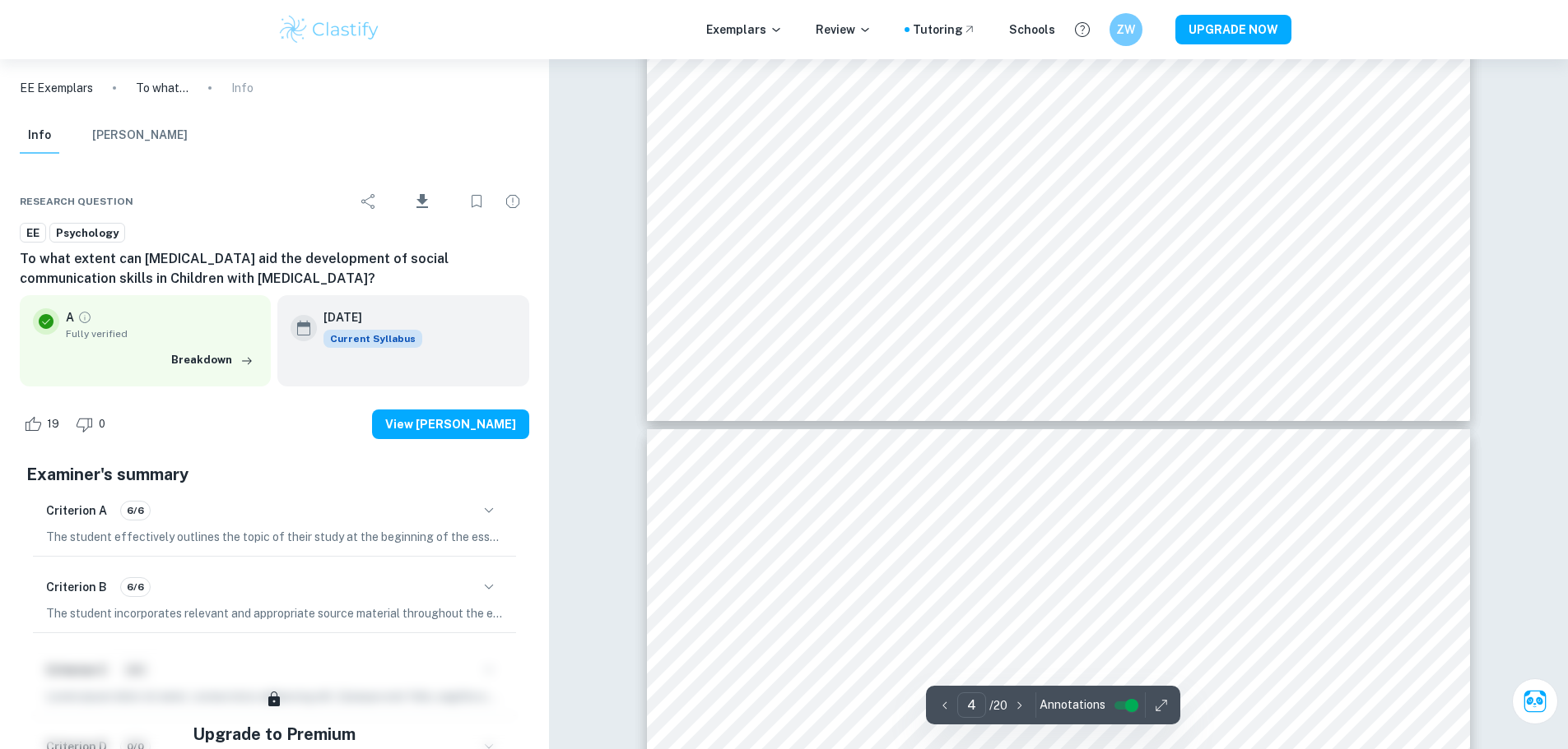
type input "5"
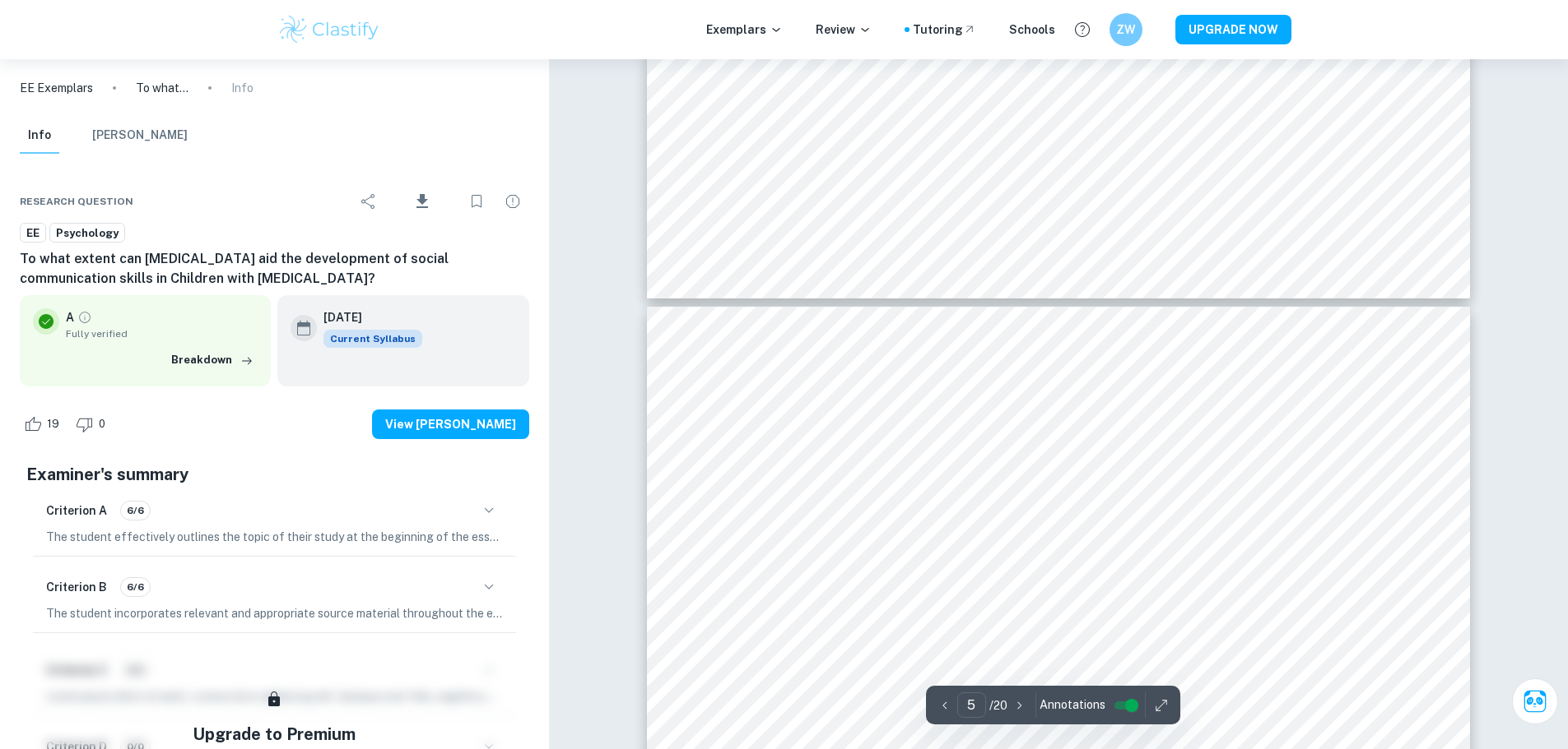
scroll to position [4728, 0]
